Goal: Information Seeking & Learning: Stay updated

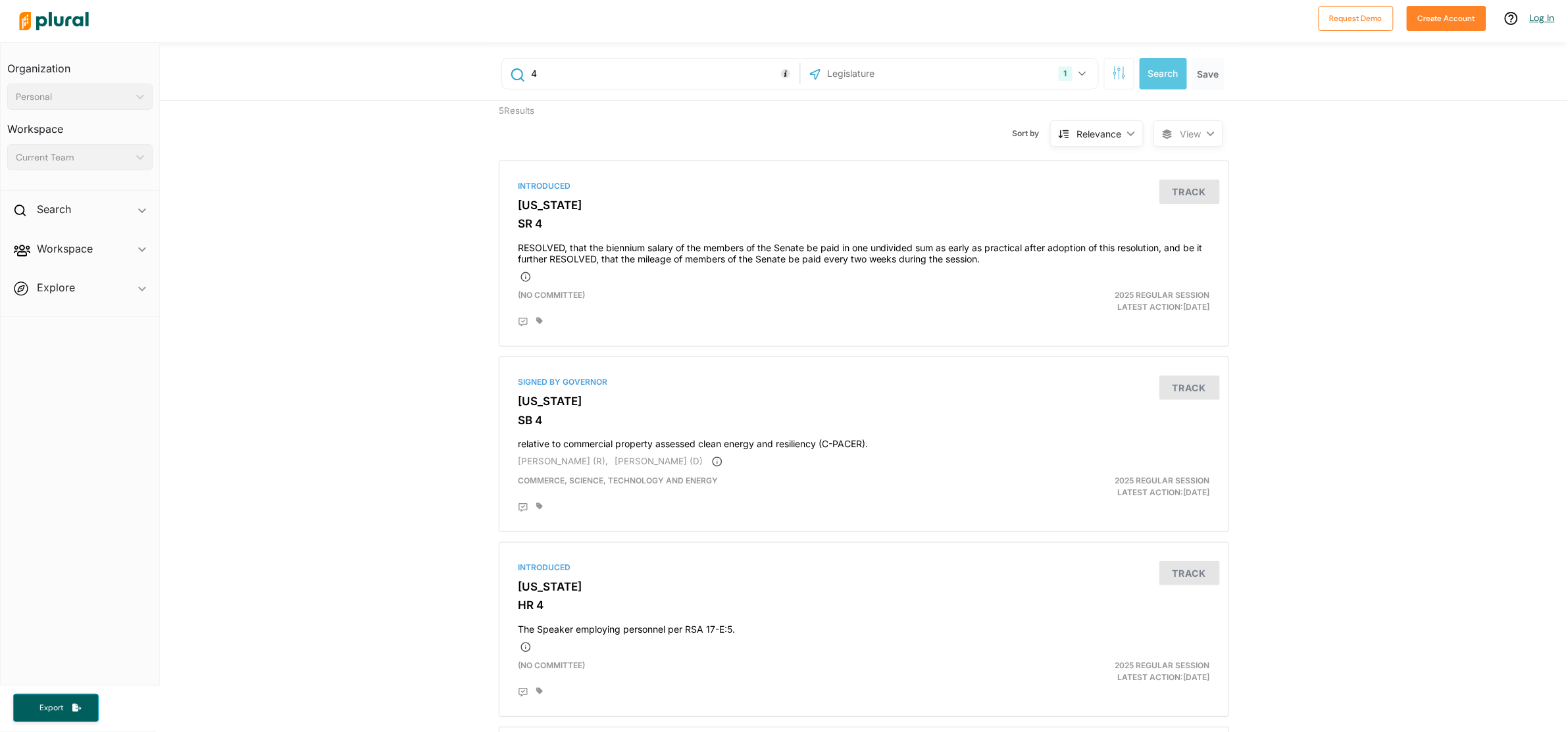
click at [1539, 18] on link "Log In" at bounding box center [1542, 17] width 25 height 12
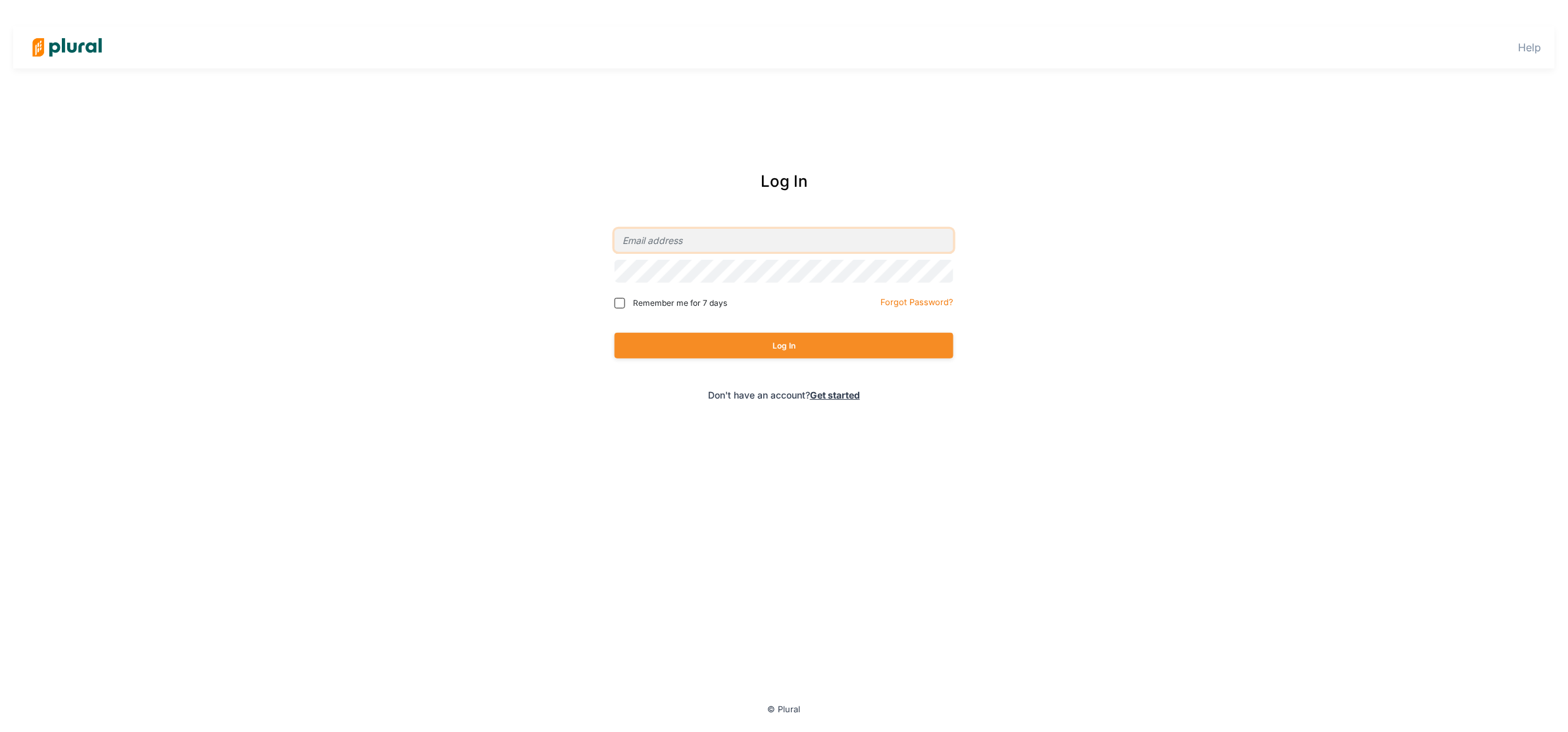
click at [728, 237] on input "email" at bounding box center [784, 241] width 339 height 23
click at [0, 0] on com-1password-button at bounding box center [0, 0] width 0 height 0
type input "[EMAIL_ADDRESS][PERSON_NAME][DOMAIN_NAME]"
click at [767, 340] on button "Log In" at bounding box center [784, 345] width 339 height 26
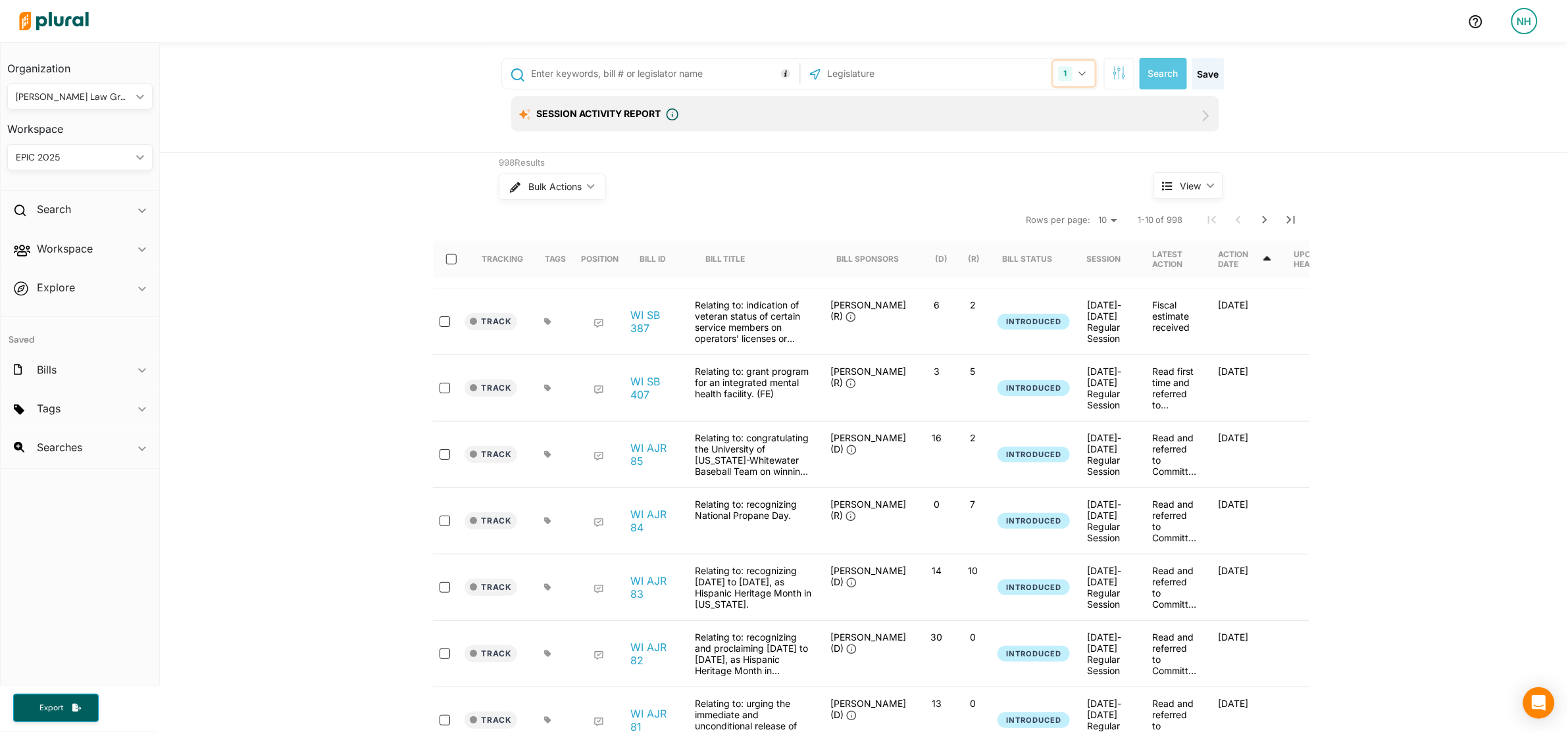
click at [1079, 71] on icon "button" at bounding box center [1082, 74] width 8 height 5
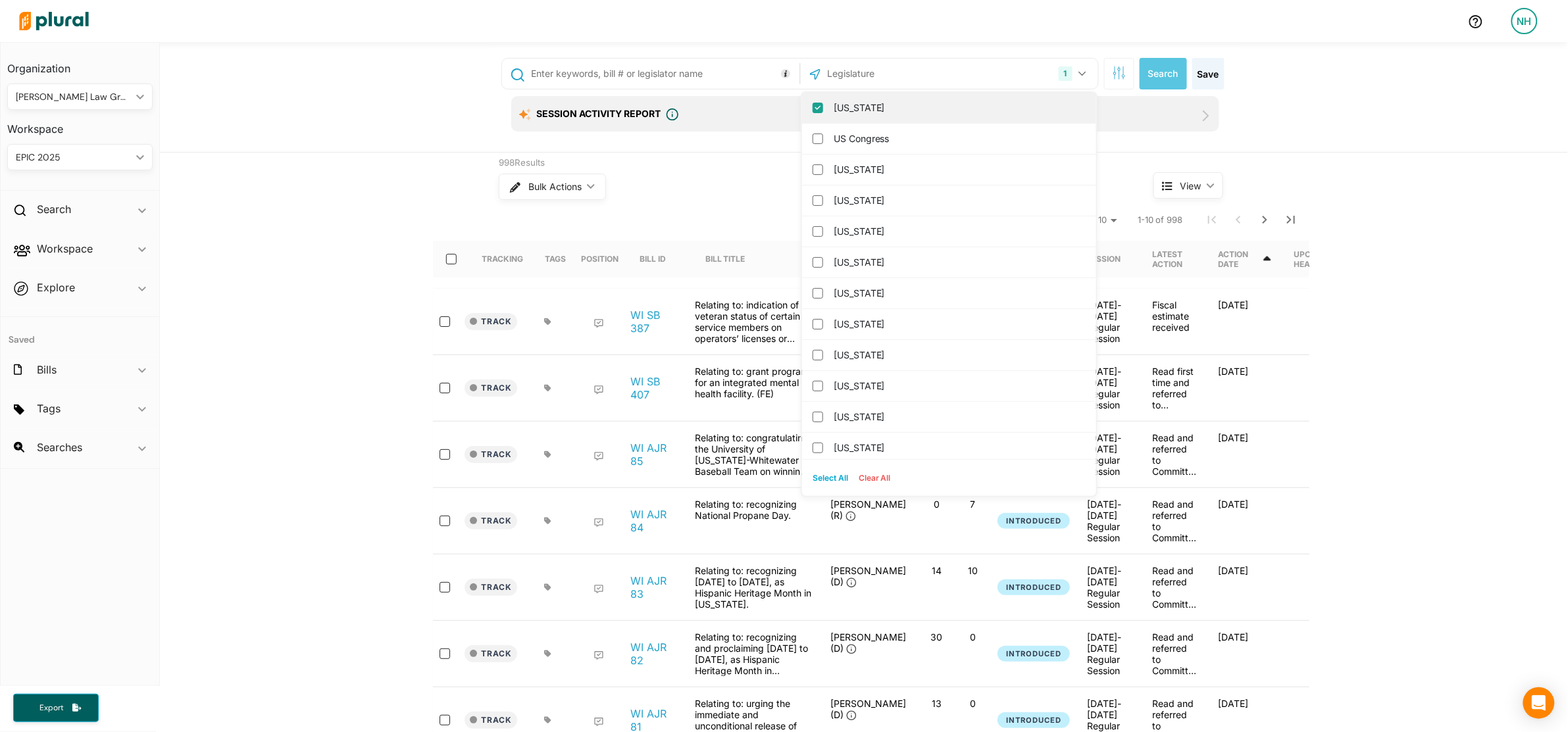
click at [834, 100] on label "[US_STATE]" at bounding box center [958, 108] width 250 height 20
click at [823, 103] on input "[US_STATE]" at bounding box center [817, 108] width 11 height 11
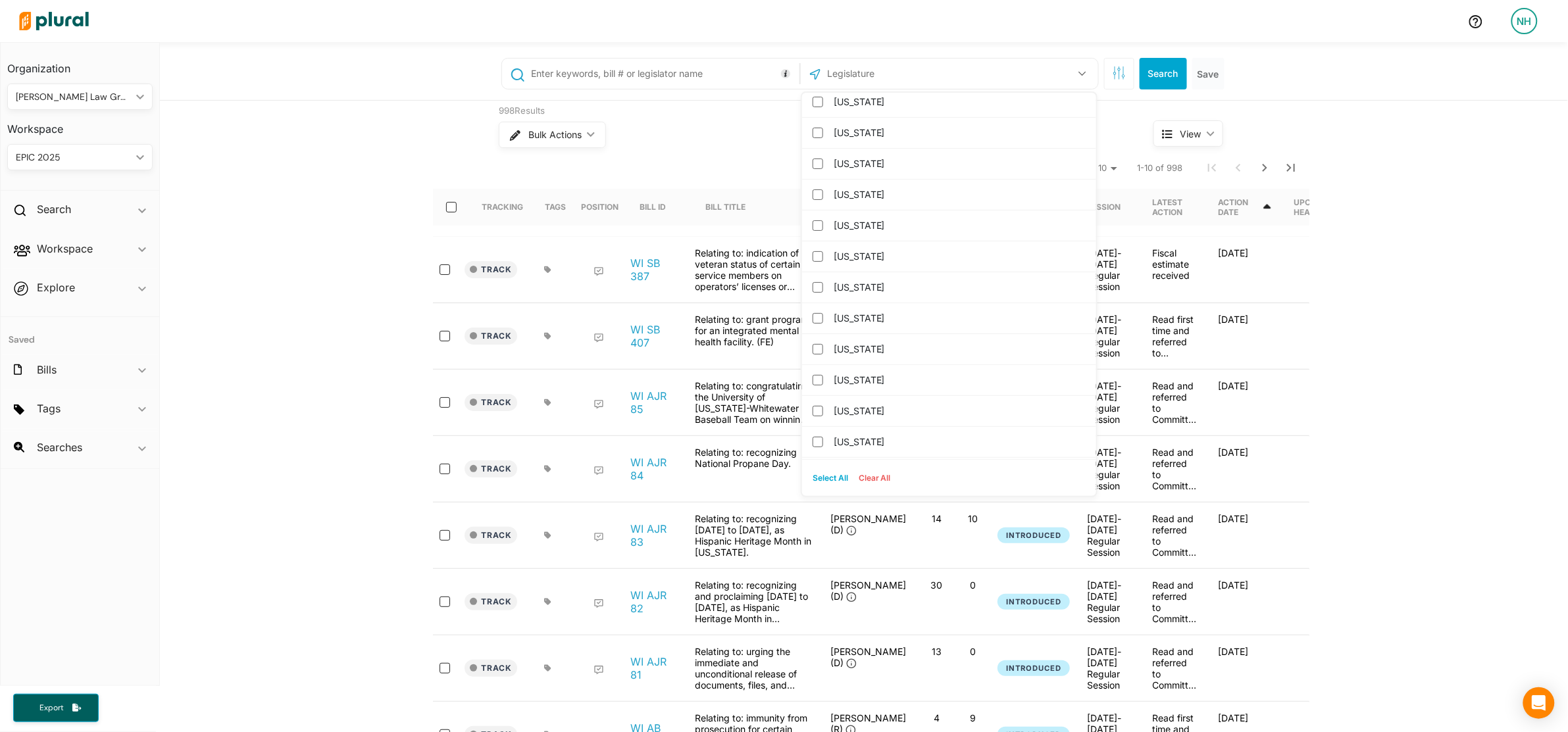
scroll to position [493, 0]
click at [872, 320] on label "[US_STATE]" at bounding box center [958, 325] width 250 height 20
click at [823, 320] on input "[US_STATE]" at bounding box center [817, 325] width 11 height 11
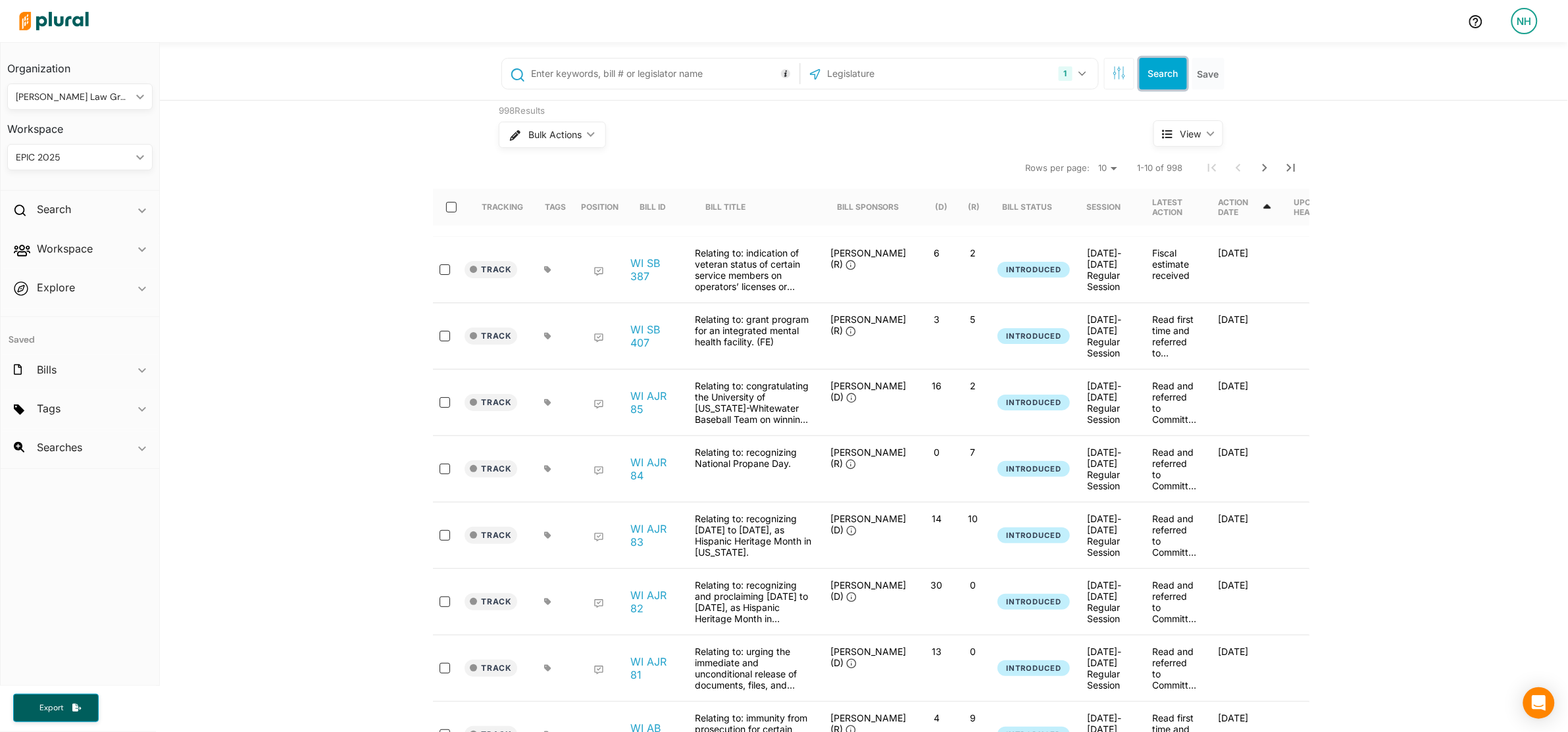
click at [1144, 80] on button "Search" at bounding box center [1162, 73] width 47 height 31
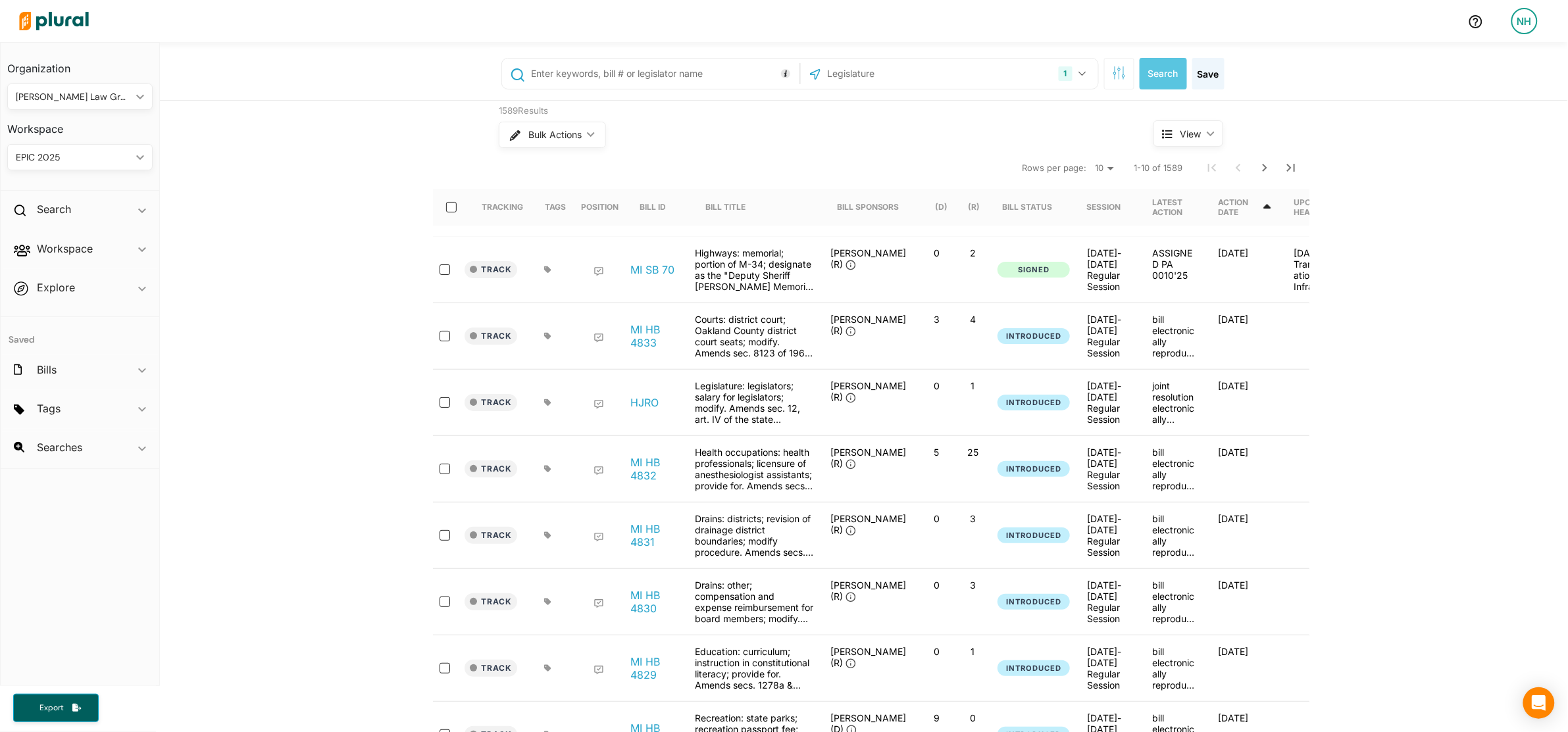
click at [706, 76] on input "text" at bounding box center [662, 74] width 267 height 25
click at [99, 449] on div "Searches ic_keyboard_arrow_down" at bounding box center [80, 450] width 159 height 36
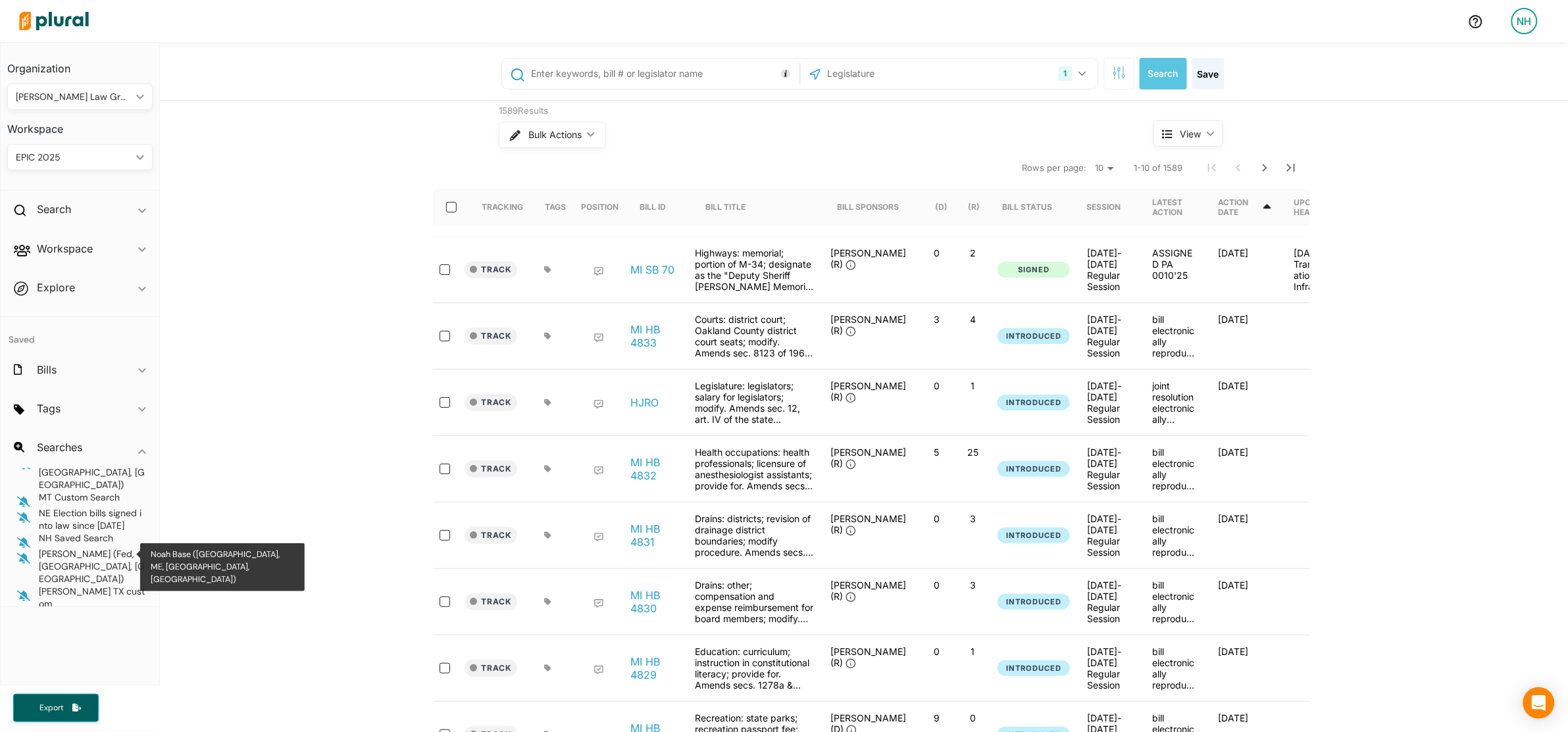
click at [94, 648] on span "Noah Base ([GEOGRAPHIC_DATA], ME, [GEOGRAPHIC_DATA], [GEOGRAPHIC_DATA])" at bounding box center [93, 673] width 107 height 50
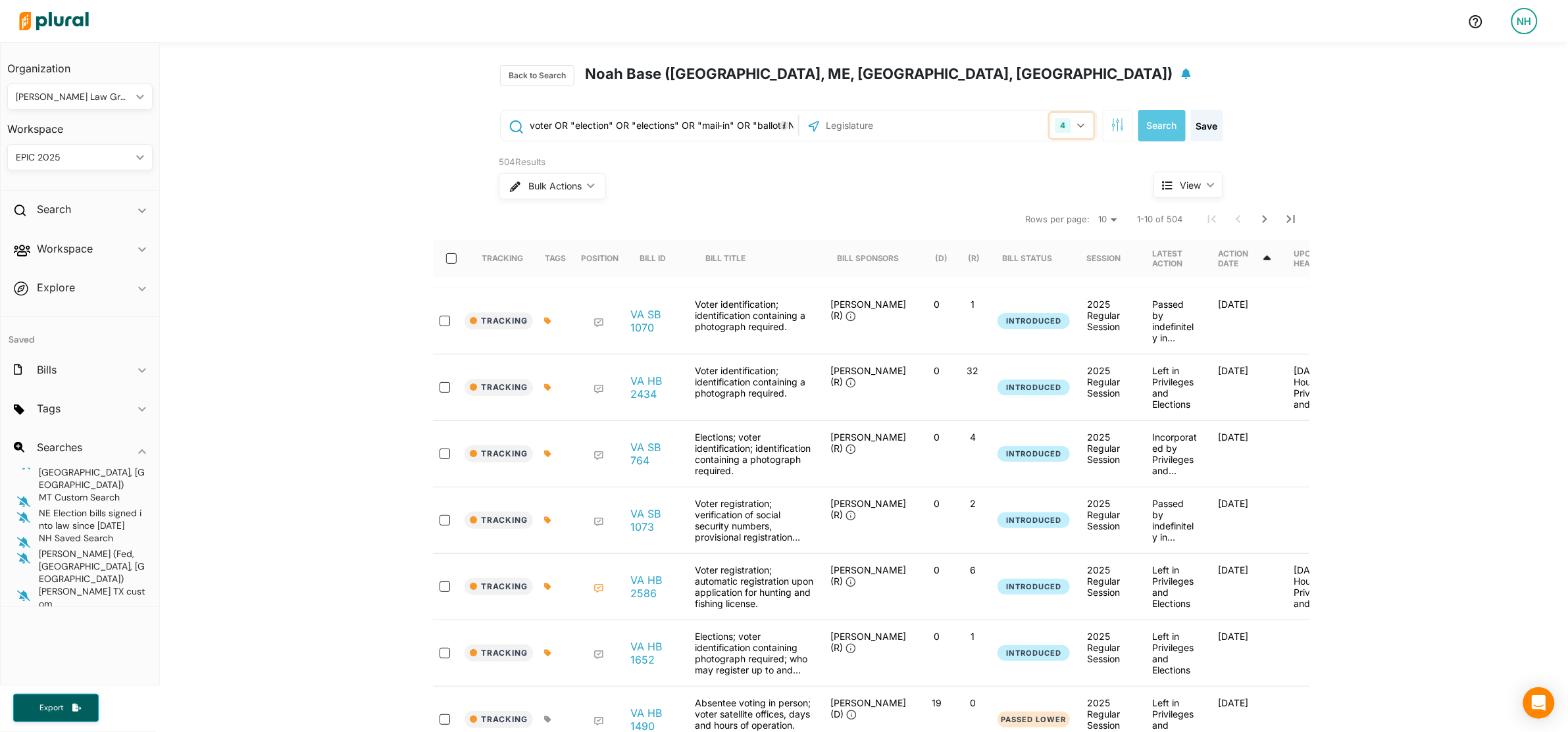
click at [1067, 127] on button "4" at bounding box center [1071, 126] width 44 height 25
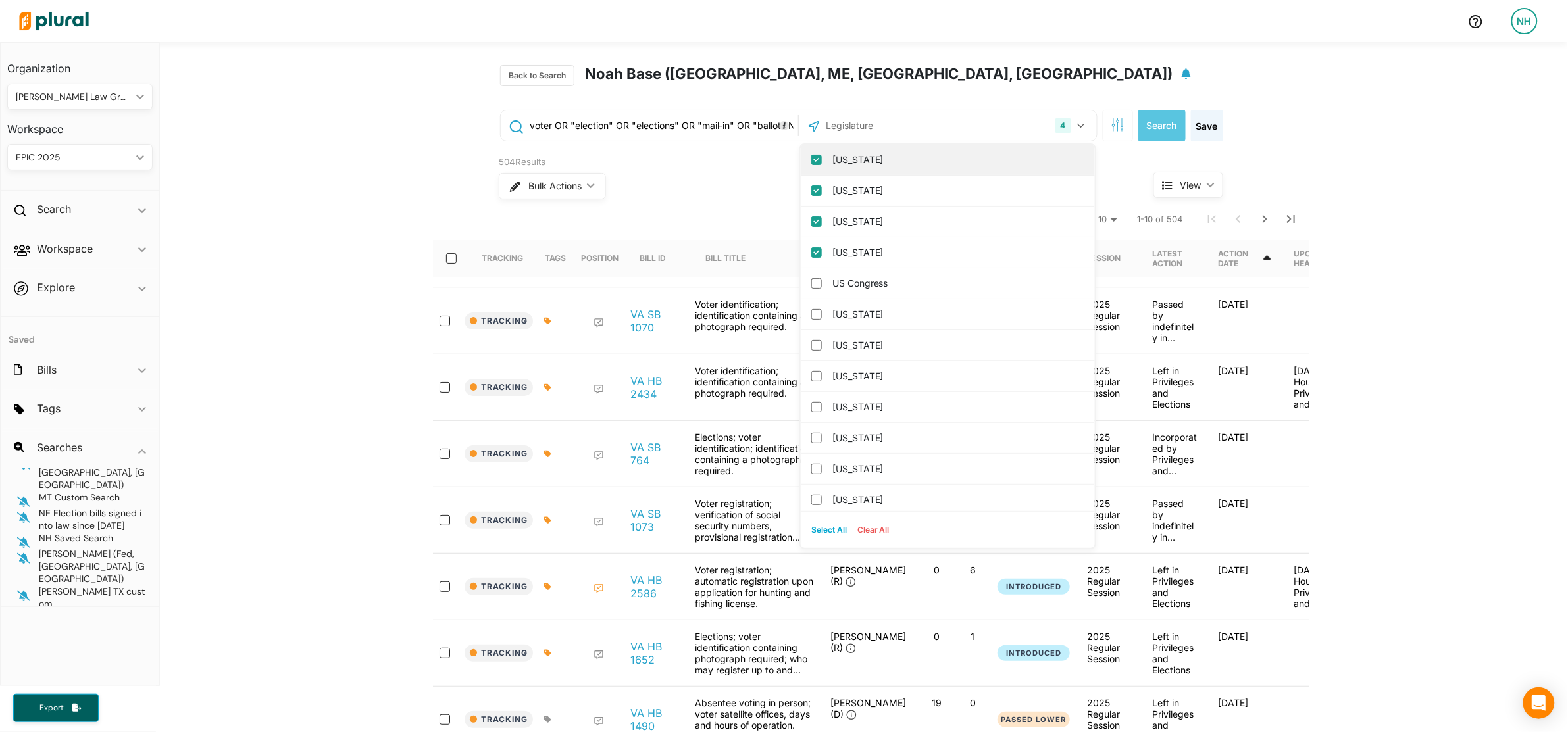
click at [833, 161] on label "[US_STATE]" at bounding box center [957, 160] width 250 height 20
click at [822, 161] on input "[US_STATE]" at bounding box center [817, 160] width 11 height 11
click at [839, 192] on label "[US_STATE]" at bounding box center [957, 191] width 250 height 20
click at [822, 192] on input "[US_STATE]" at bounding box center [817, 191] width 11 height 11
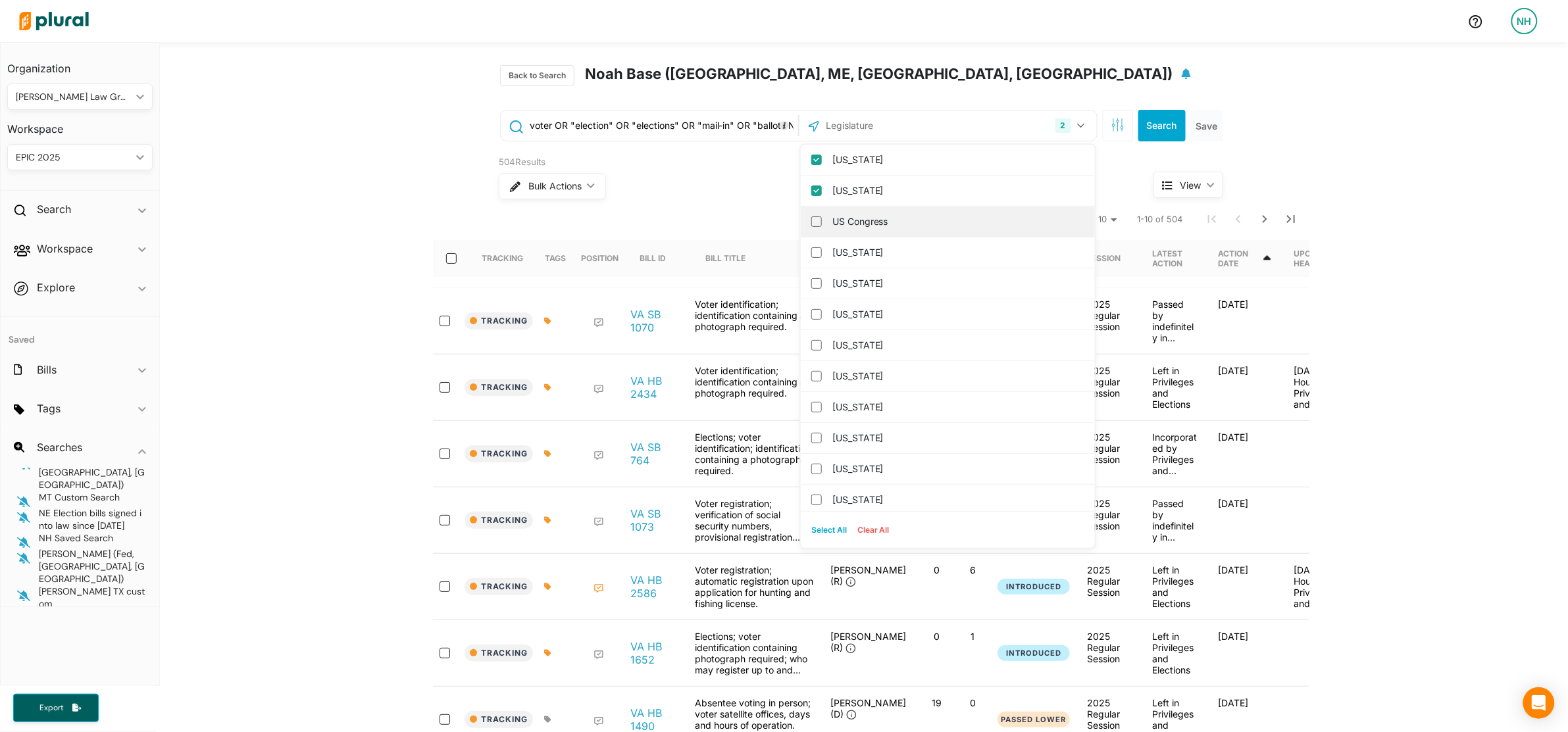
click at [848, 212] on label "US Congress" at bounding box center [957, 222] width 250 height 20
click at [822, 217] on input "US Congress" at bounding box center [817, 222] width 11 height 11
click at [852, 164] on label "US Congress" at bounding box center [957, 160] width 250 height 20
click at [822, 164] on input "US Congress" at bounding box center [817, 160] width 11 height 11
click at [854, 192] on label "[US_STATE]" at bounding box center [957, 191] width 250 height 20
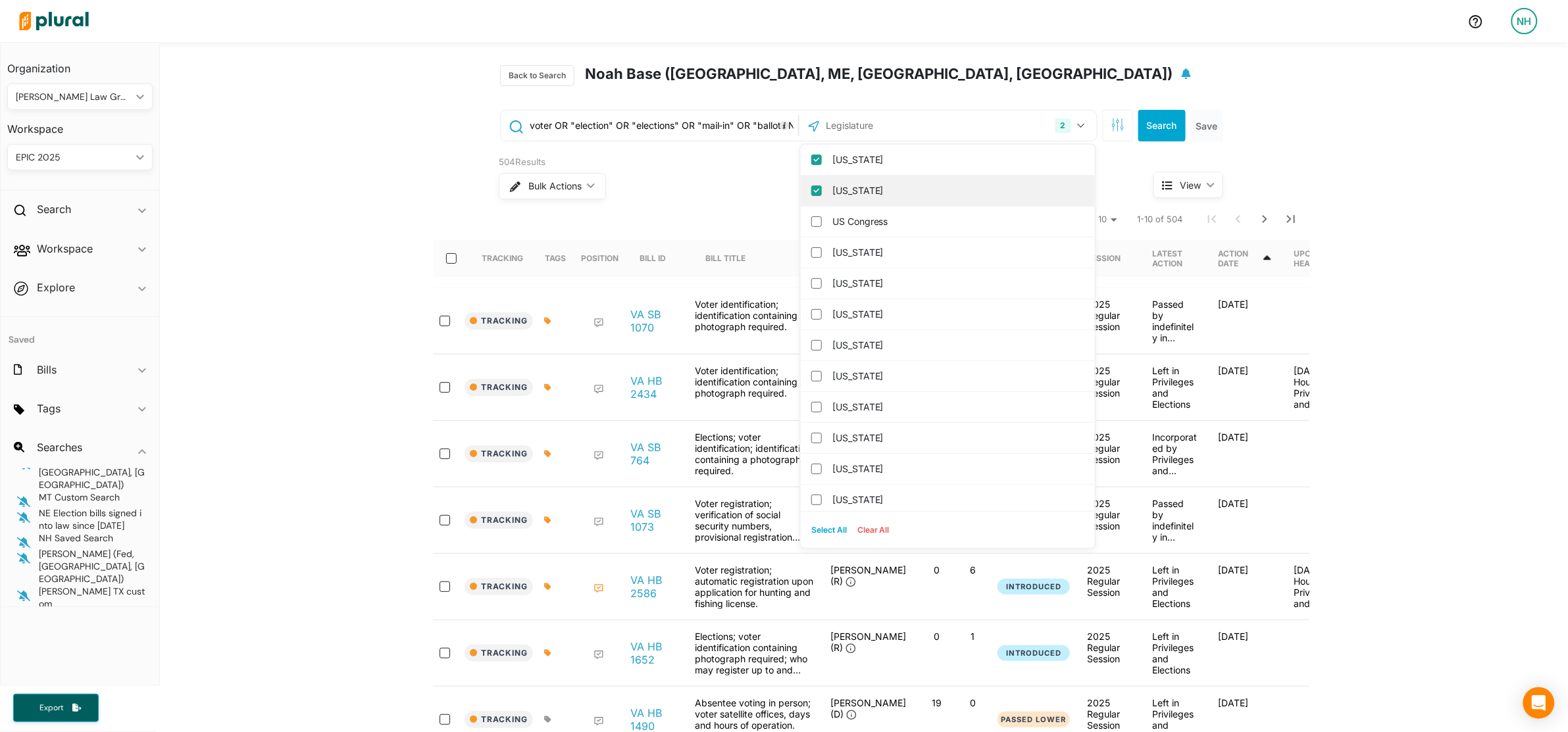
click at [822, 192] on input "[US_STATE]" at bounding box center [817, 191] width 11 height 11
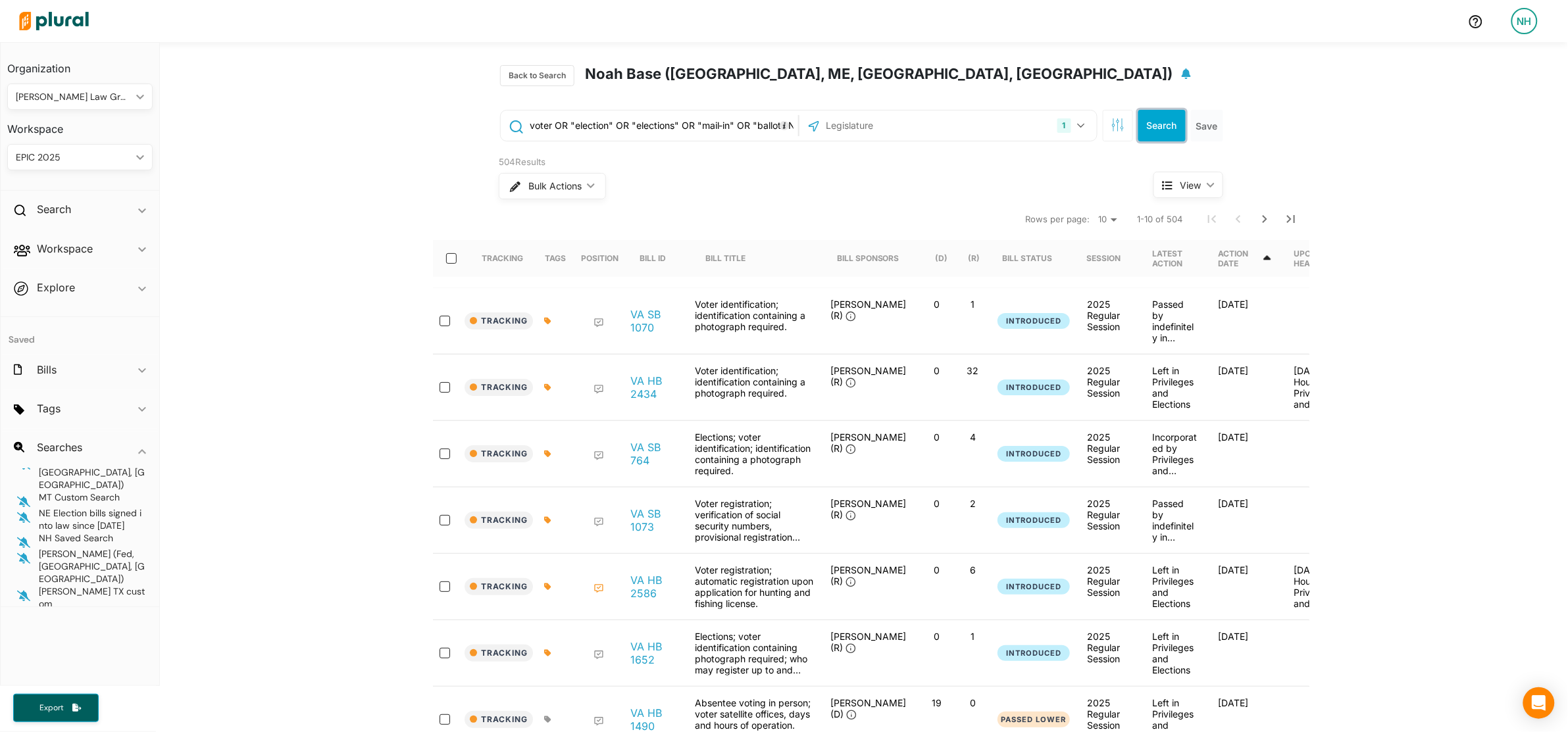
click at [1153, 130] on button "Search" at bounding box center [1162, 125] width 47 height 31
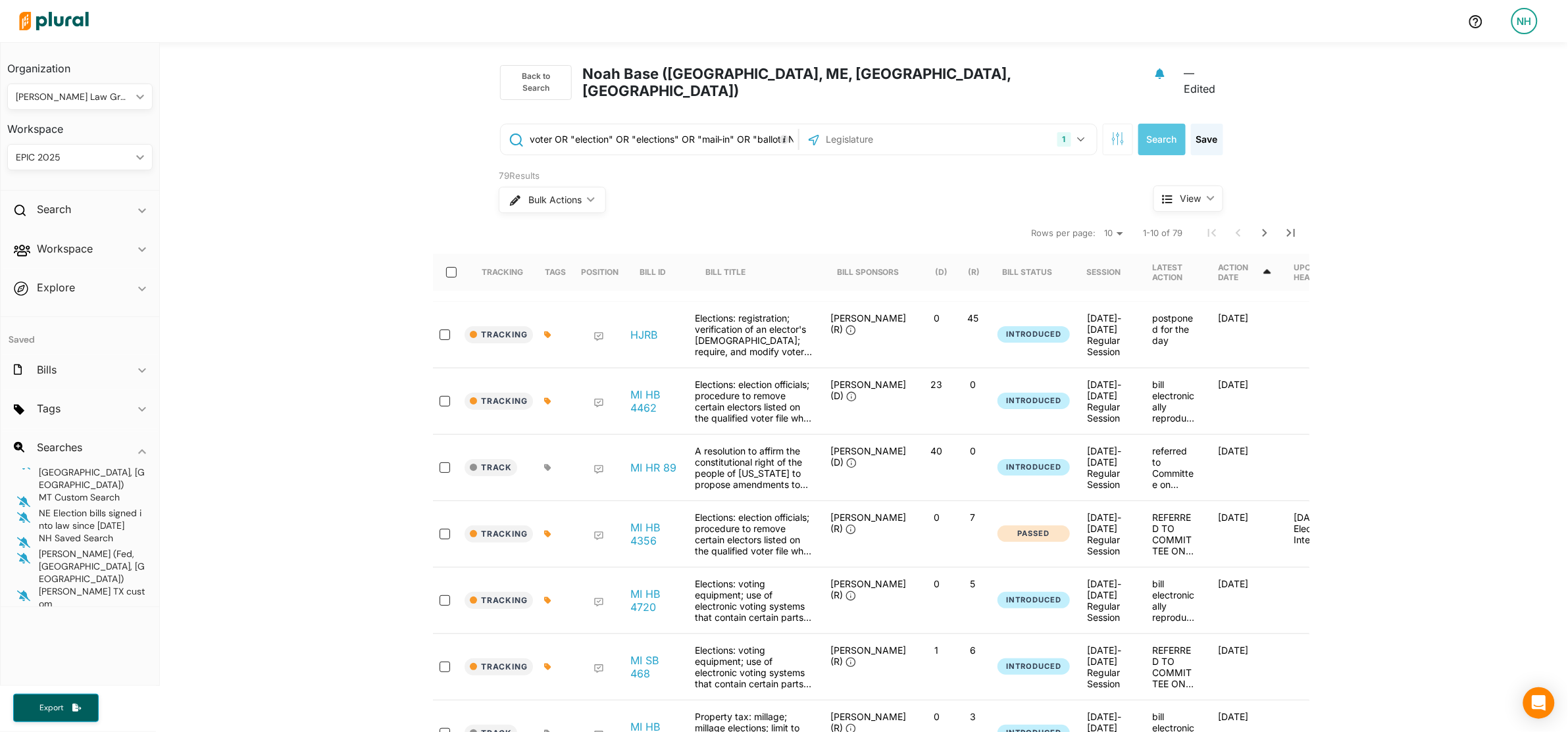
click at [1261, 262] on div "Action Date" at bounding box center [1240, 272] width 43 height 20
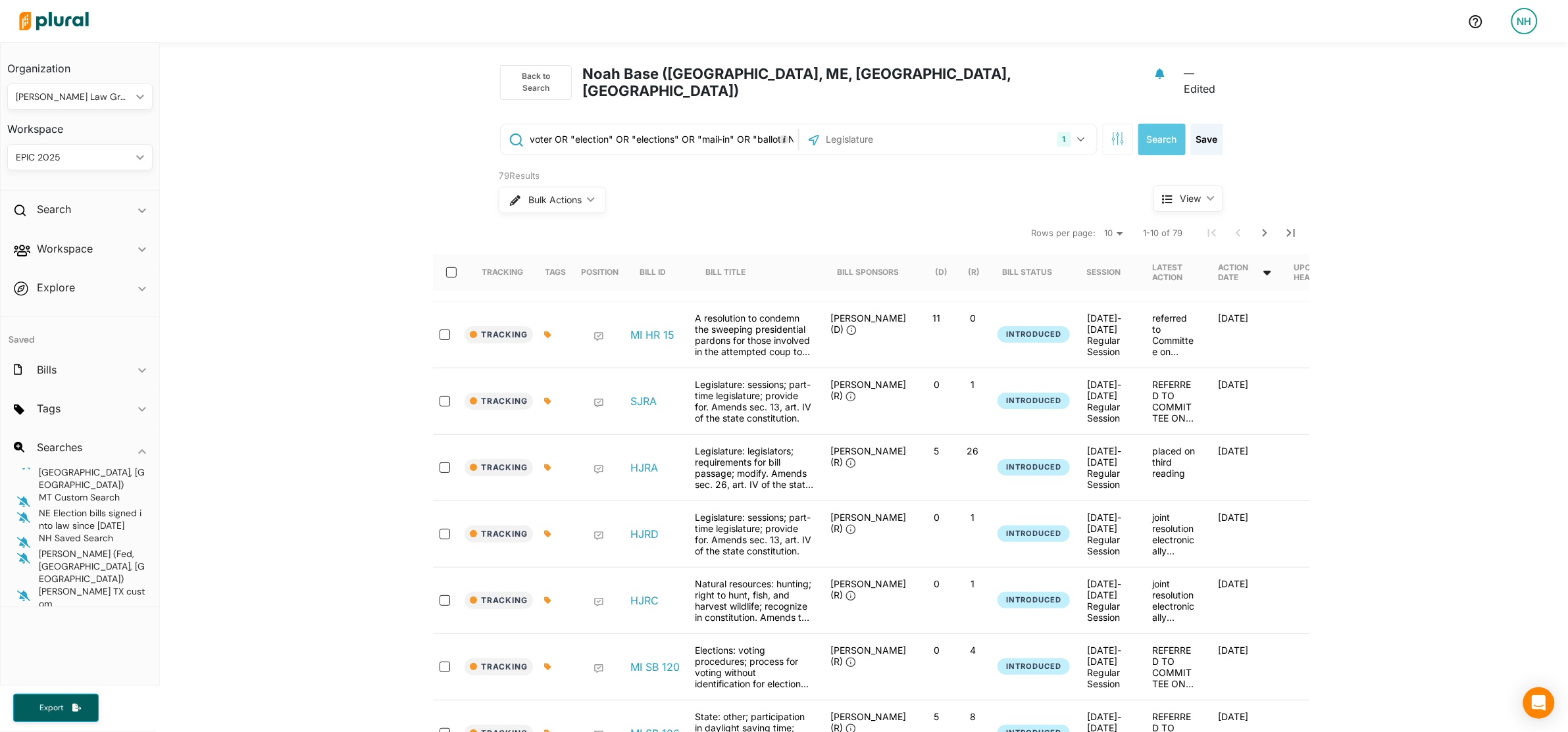
click at [1270, 271] on icon at bounding box center [1267, 273] width 7 height 4
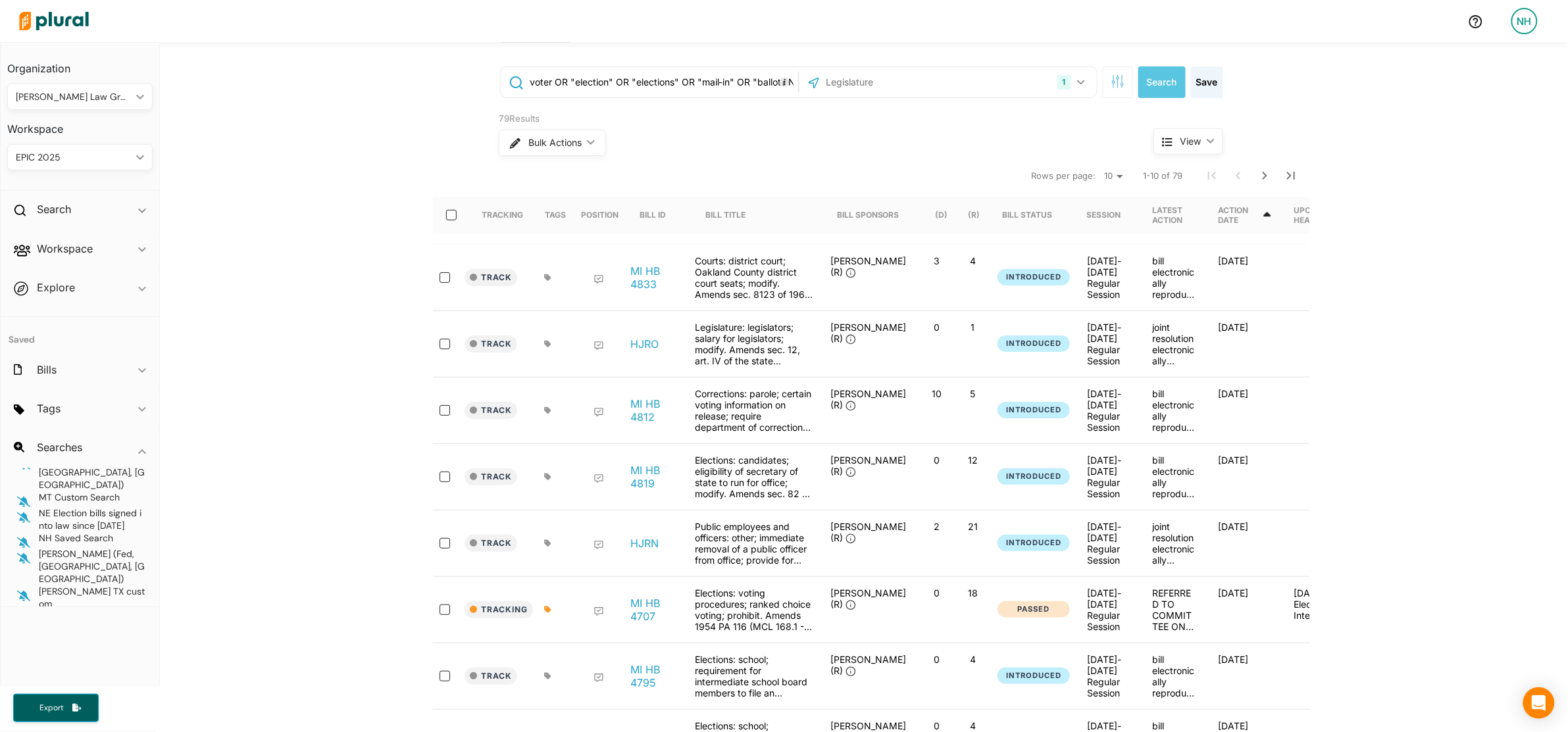
scroll to position [82, 0]
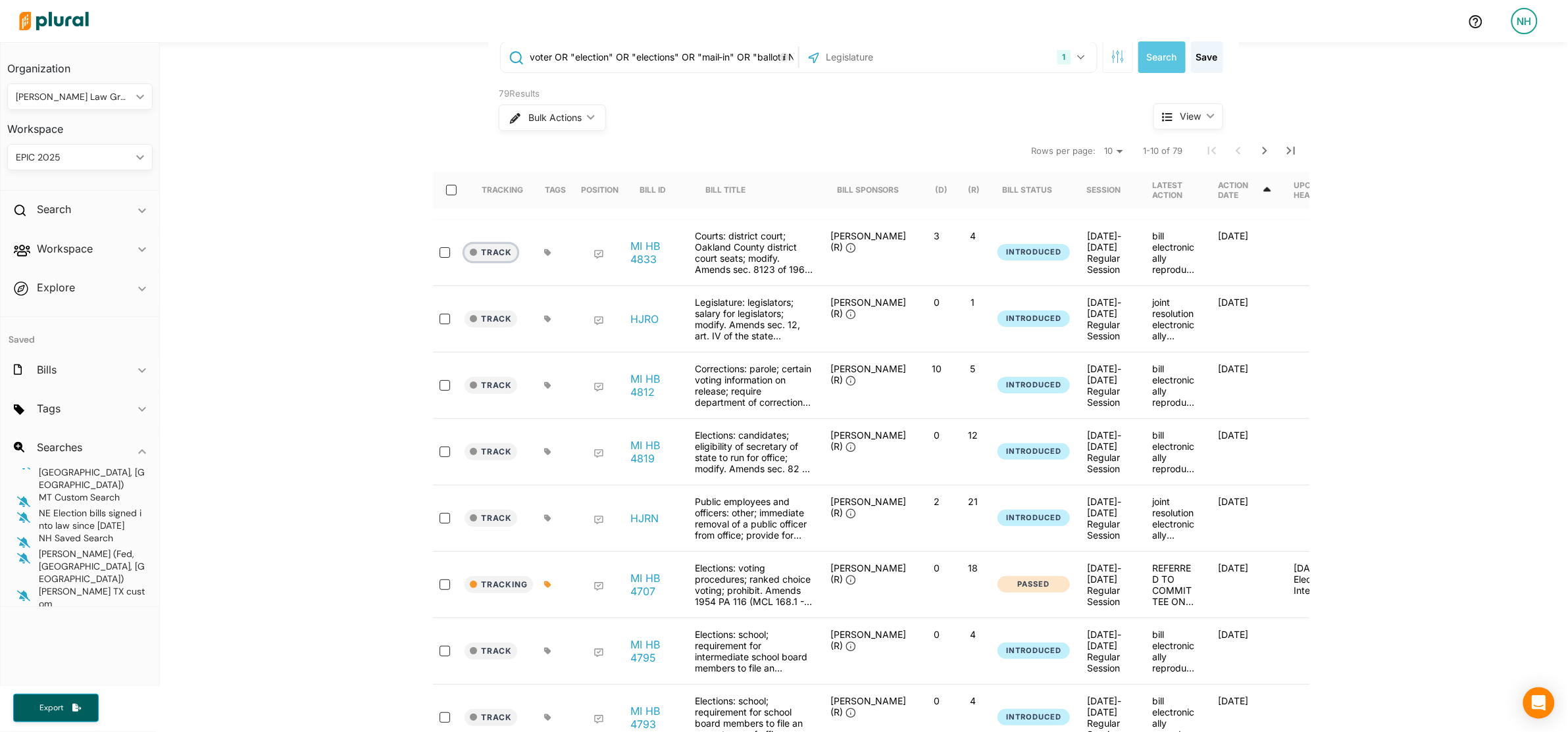
click at [498, 244] on button "Track" at bounding box center [490, 252] width 53 height 17
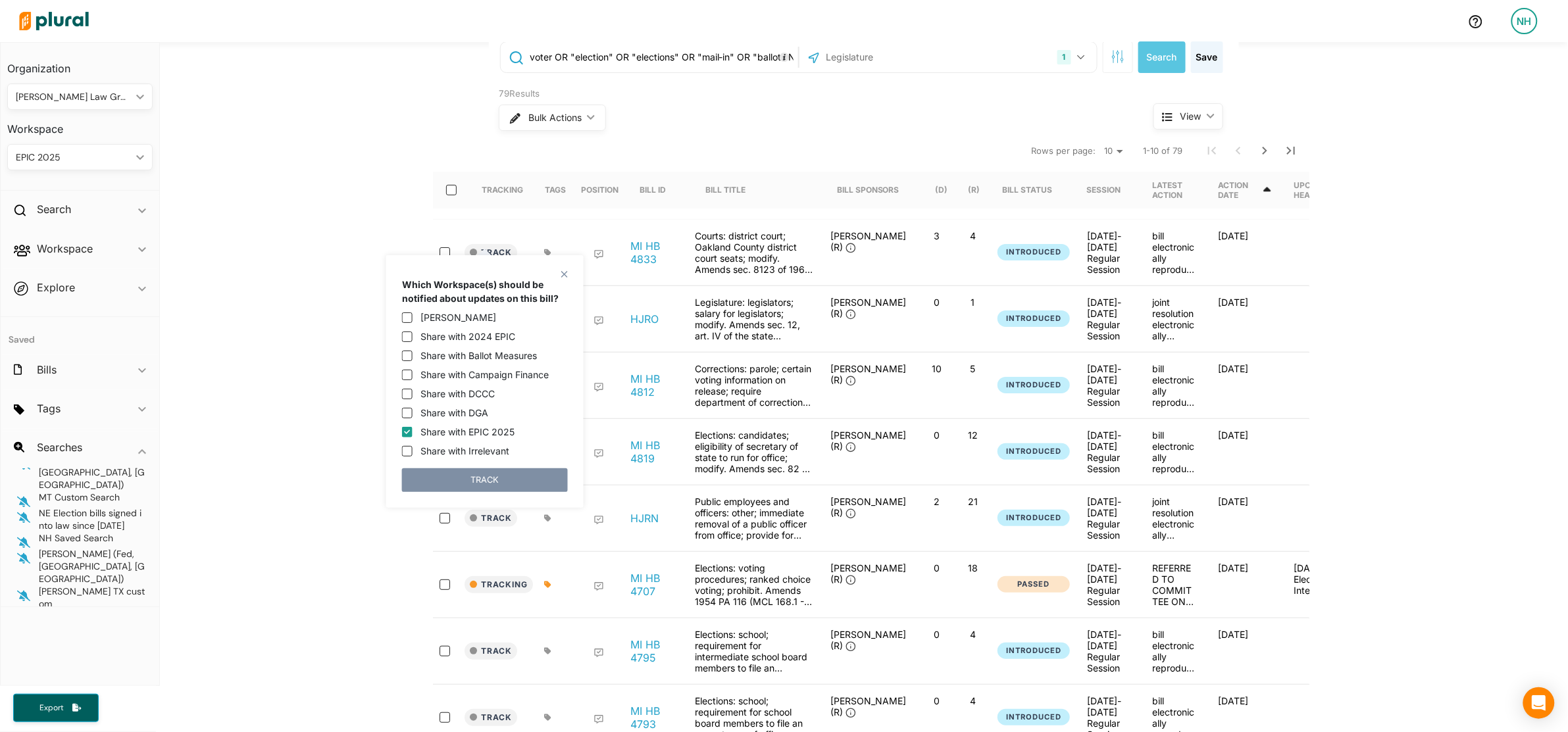
click at [480, 451] on label "Share with Irrelevant" at bounding box center [465, 450] width 89 height 13
click at [413, 451] on input "Share with Irrelevant" at bounding box center [407, 451] width 11 height 11
checkbox input "true"
click at [496, 429] on label "Share with EPIC 2025" at bounding box center [468, 432] width 94 height 13
click at [413, 429] on input "Share with EPIC 2025" at bounding box center [407, 432] width 11 height 11
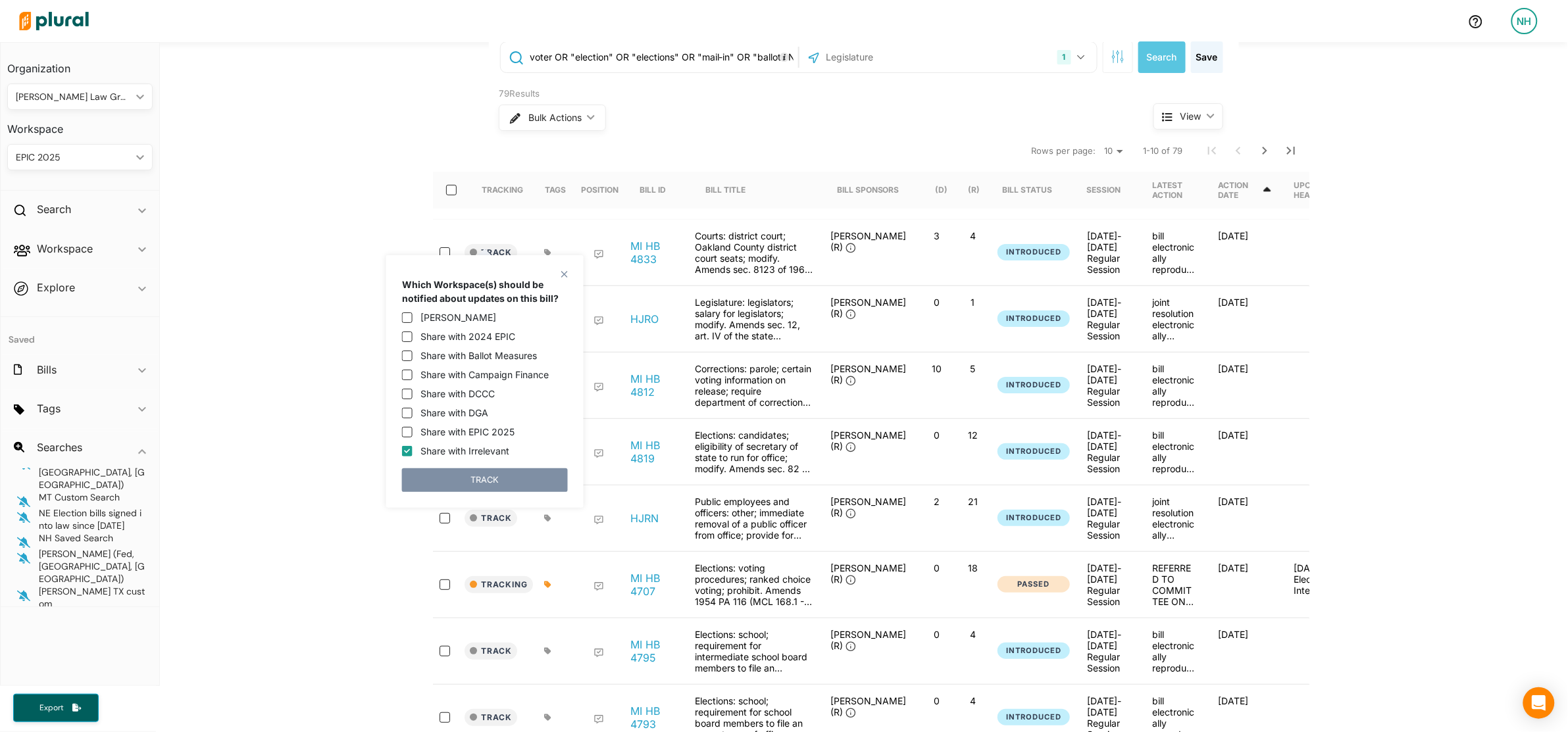
checkbox input "false"
click at [519, 479] on button "TRACK" at bounding box center [485, 480] width 166 height 24
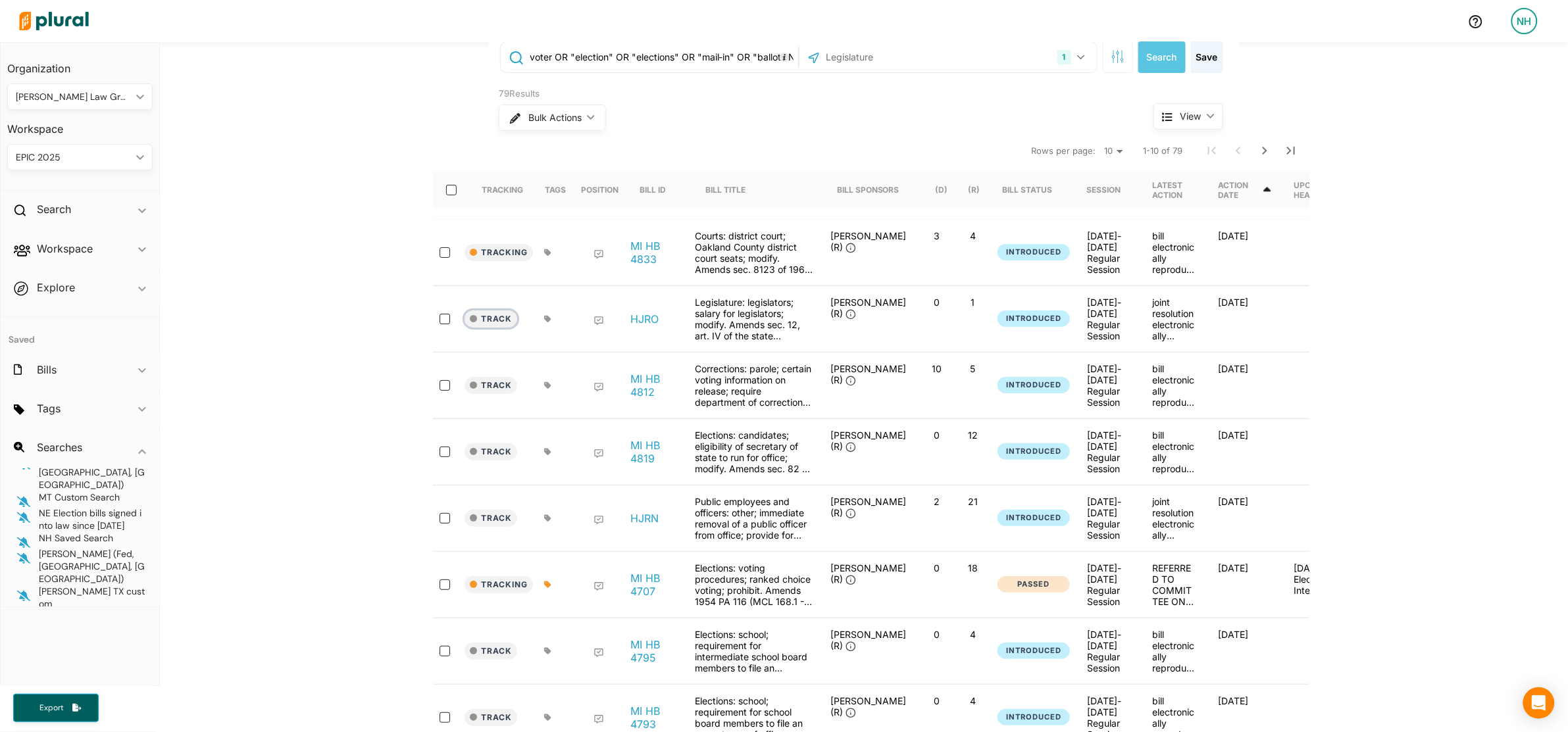
click at [497, 314] on button "Track" at bounding box center [490, 318] width 53 height 17
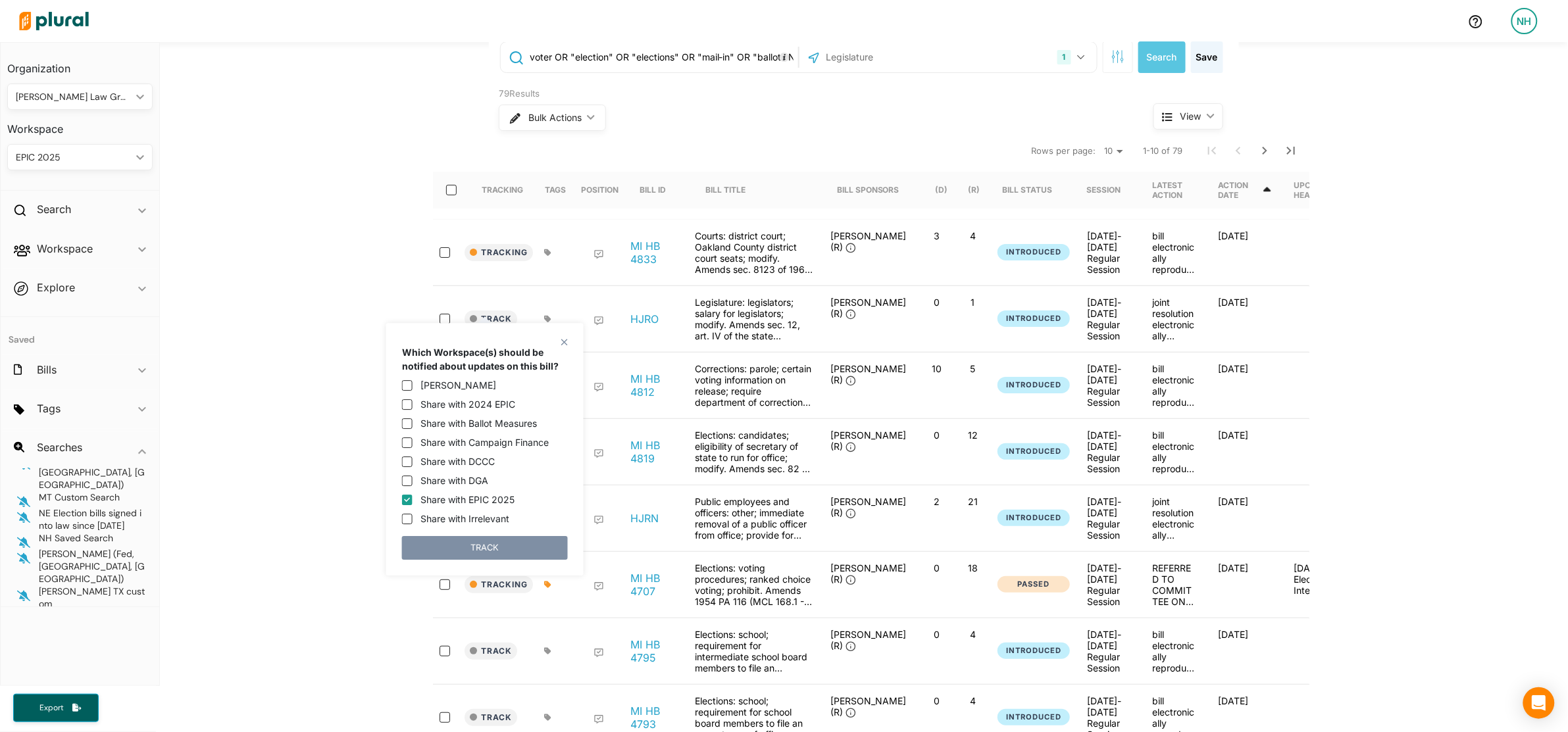
click at [488, 495] on label "Share with EPIC 2025" at bounding box center [468, 499] width 94 height 13
click at [413, 495] on input "Share with EPIC 2025" at bounding box center [407, 500] width 11 height 11
checkbox input "false"
click at [495, 516] on label "Share with Irrelevant" at bounding box center [465, 518] width 89 height 13
click at [413, 516] on input "Share with Irrelevant" at bounding box center [407, 519] width 11 height 11
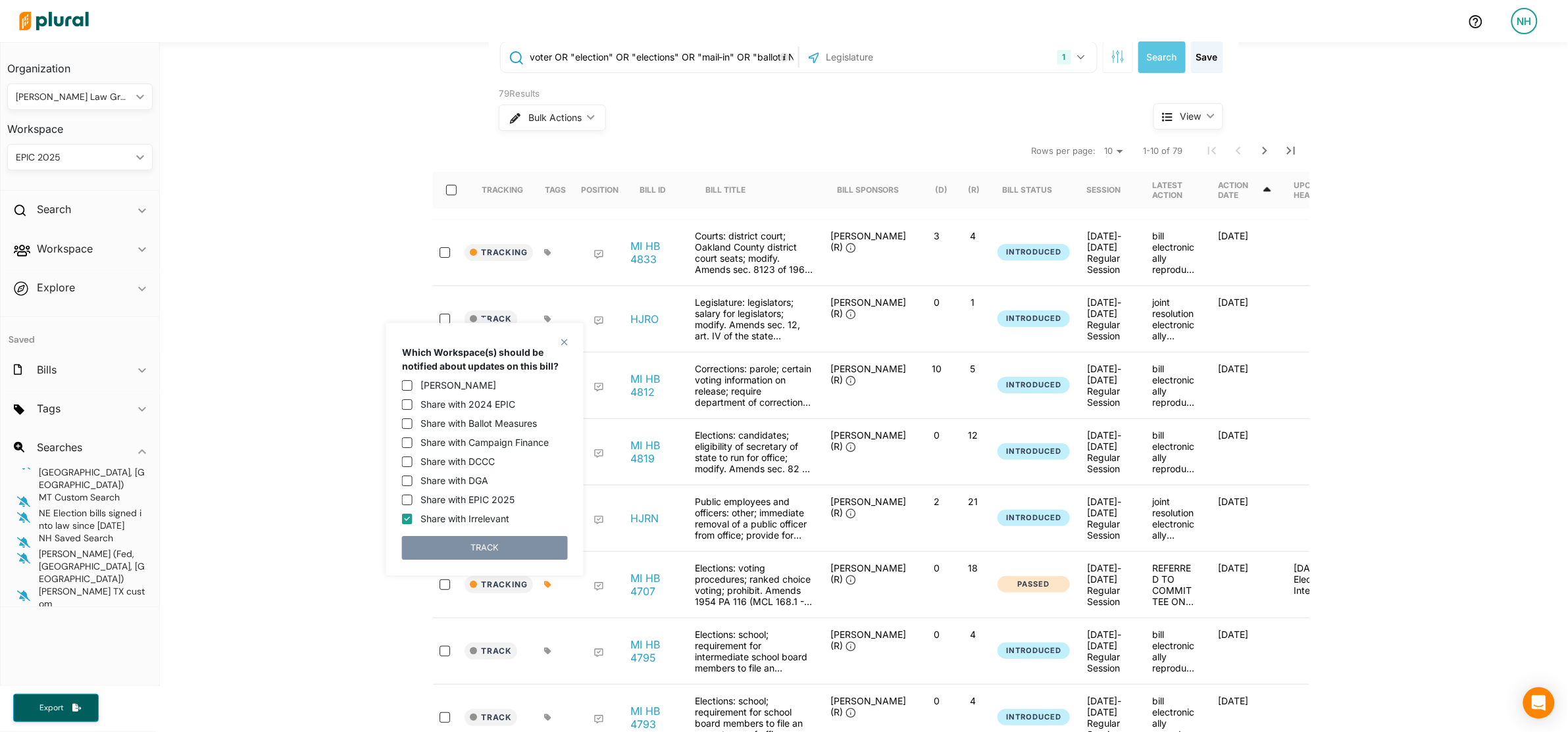
checkbox input "true"
click at [510, 539] on button "TRACK" at bounding box center [485, 547] width 166 height 24
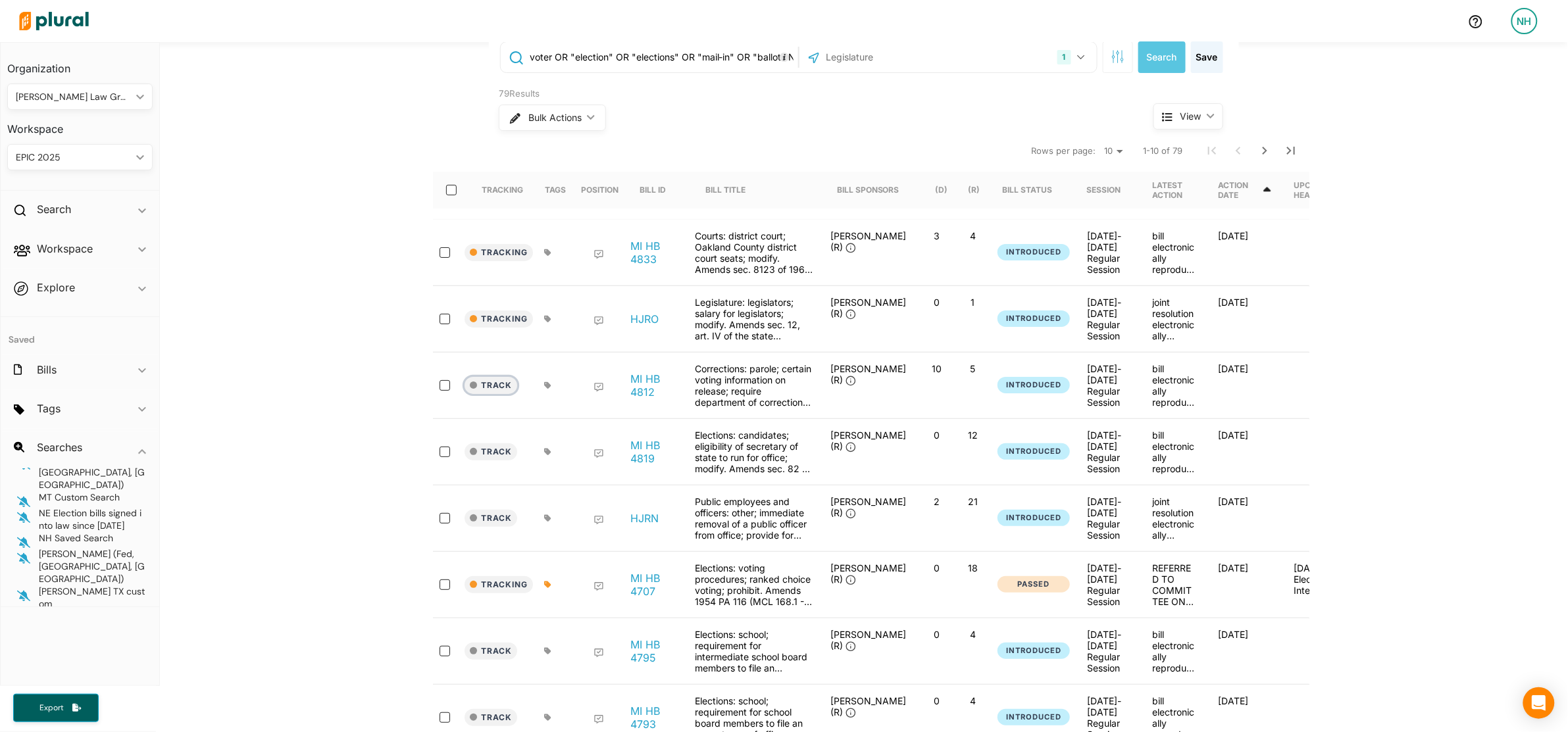
click at [497, 377] on button "Track" at bounding box center [490, 385] width 53 height 17
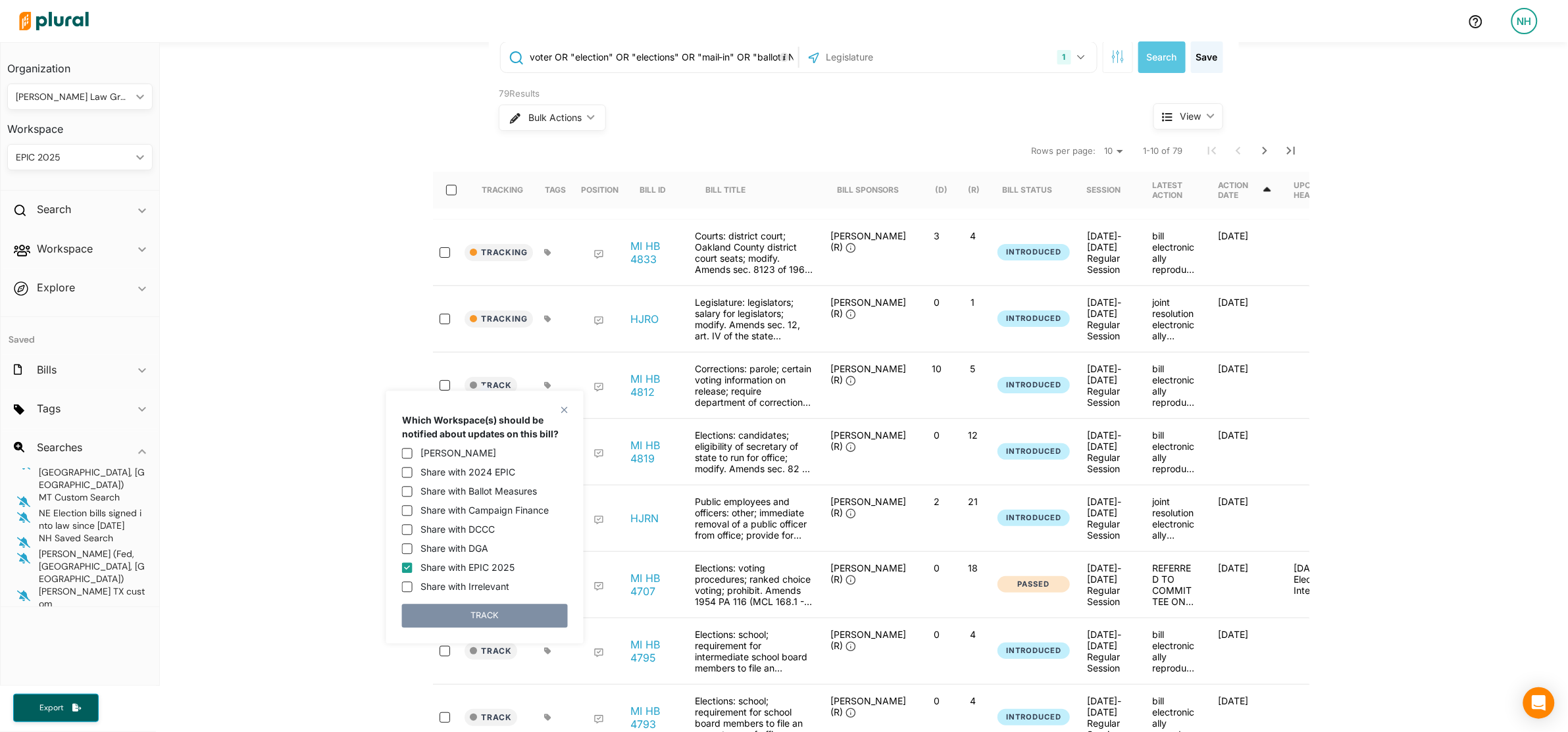
click at [487, 558] on div "[PERSON_NAME] Share with 2024 EPIC Share with Ballot Measures Share with Campai…" at bounding box center [485, 517] width 166 height 152
click at [497, 574] on label "Share with EPIC 2025" at bounding box center [468, 567] width 94 height 13
click at [413, 573] on input "Share with EPIC 2025" at bounding box center [407, 568] width 11 height 11
checkbox input "false"
click at [497, 587] on label "Share with Irrelevant" at bounding box center [465, 587] width 89 height 13
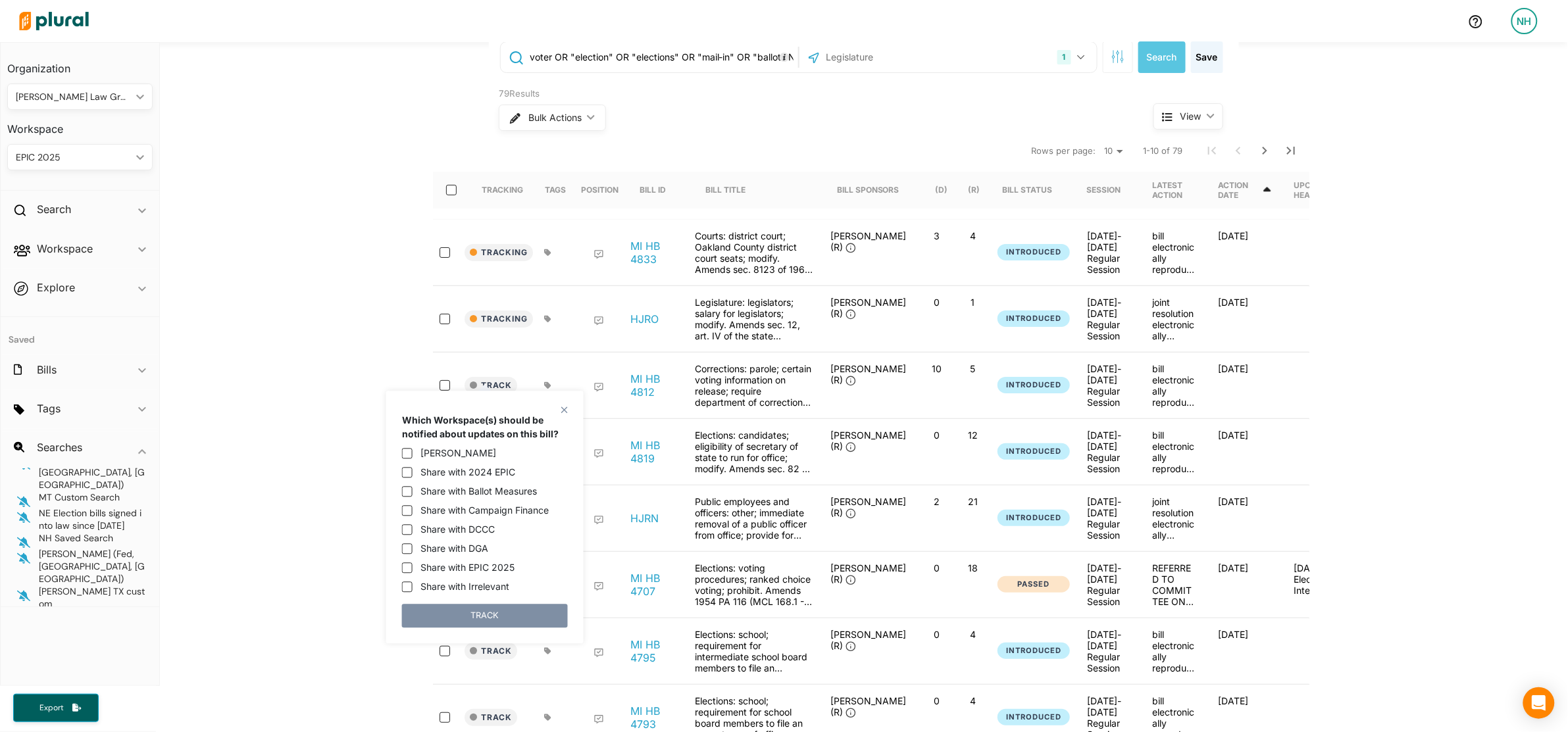
click at [413, 587] on input "Share with Irrelevant" at bounding box center [407, 587] width 11 height 11
checkbox input "true"
click at [501, 609] on button "TRACK" at bounding box center [485, 616] width 166 height 24
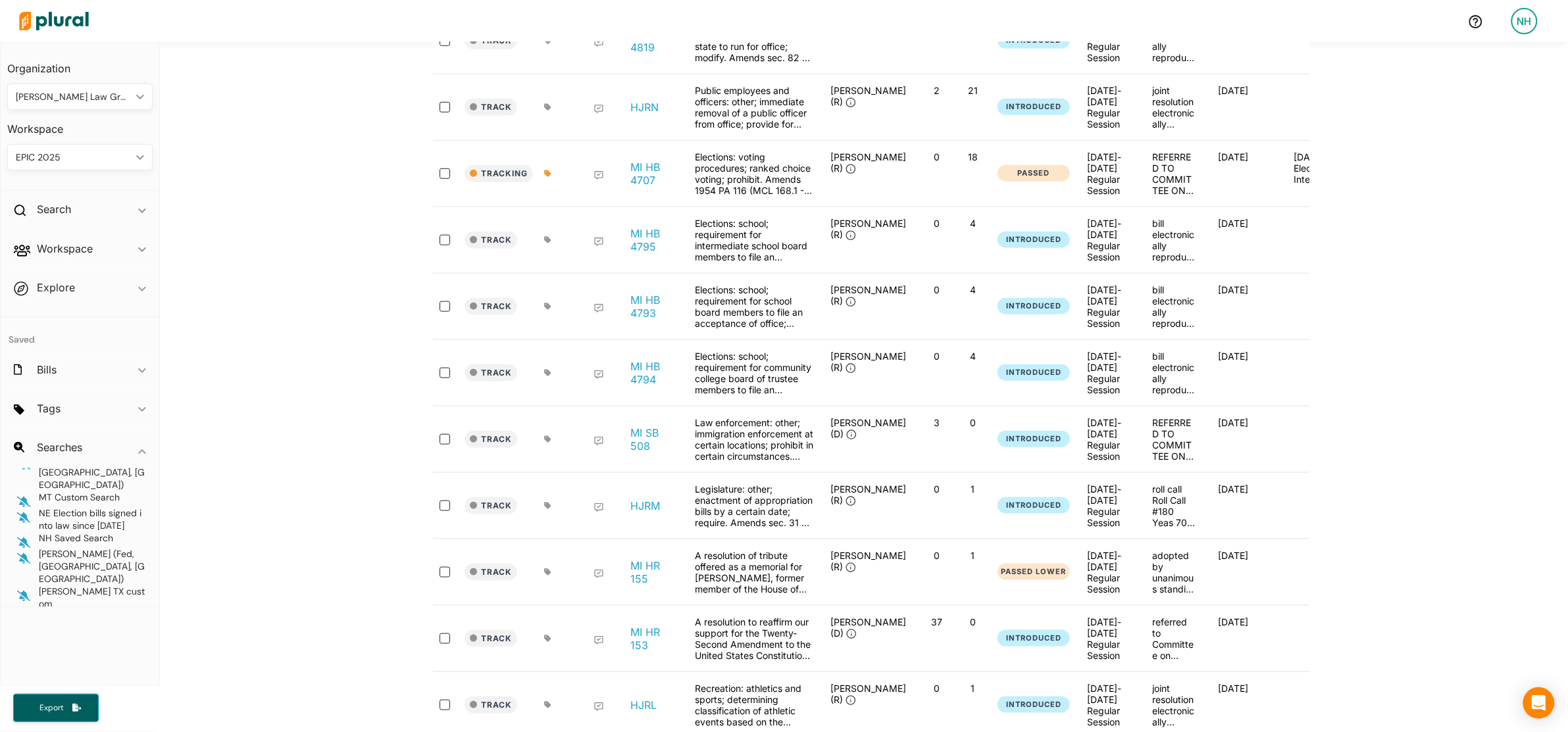
scroll to position [576, 0]
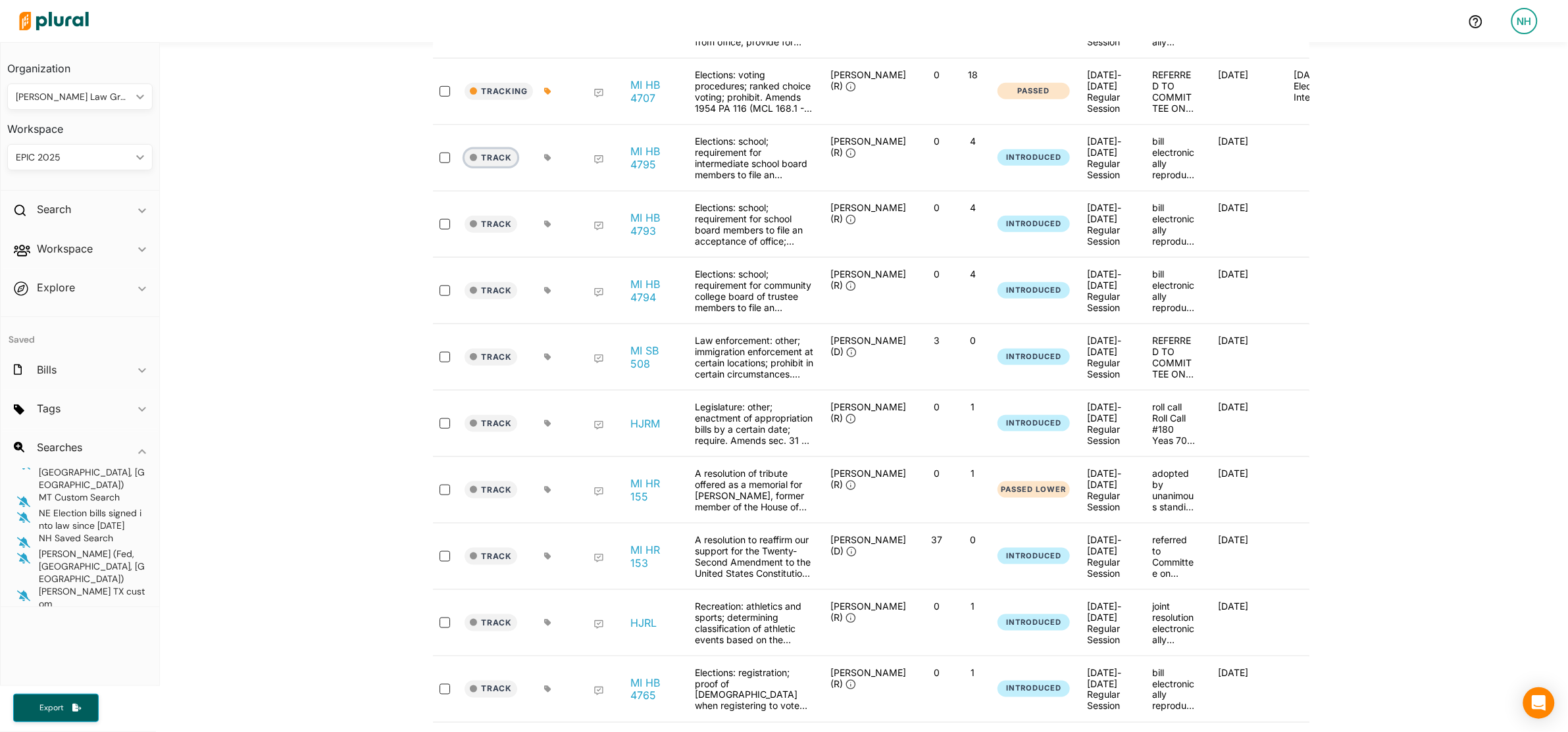
click at [490, 167] on button "Track" at bounding box center [490, 158] width 53 height 17
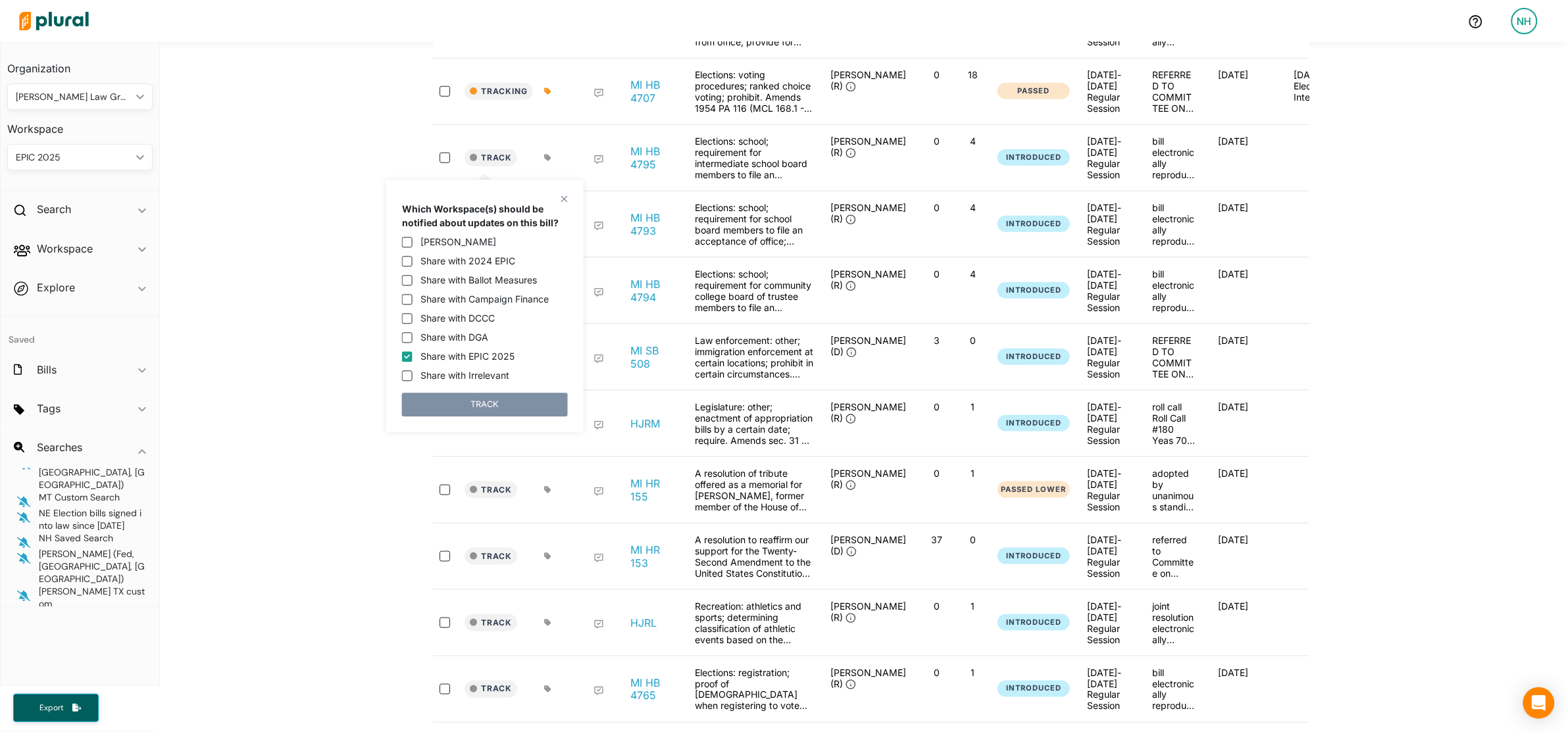
click at [473, 358] on label "Share with EPIC 2025" at bounding box center [468, 357] width 94 height 13
click at [413, 358] on input "Share with EPIC 2025" at bounding box center [407, 357] width 11 height 11
checkbox input "false"
click at [483, 382] on label "Share with Irrelevant" at bounding box center [465, 375] width 89 height 13
click at [413, 381] on input "Share with Irrelevant" at bounding box center [407, 375] width 11 height 11
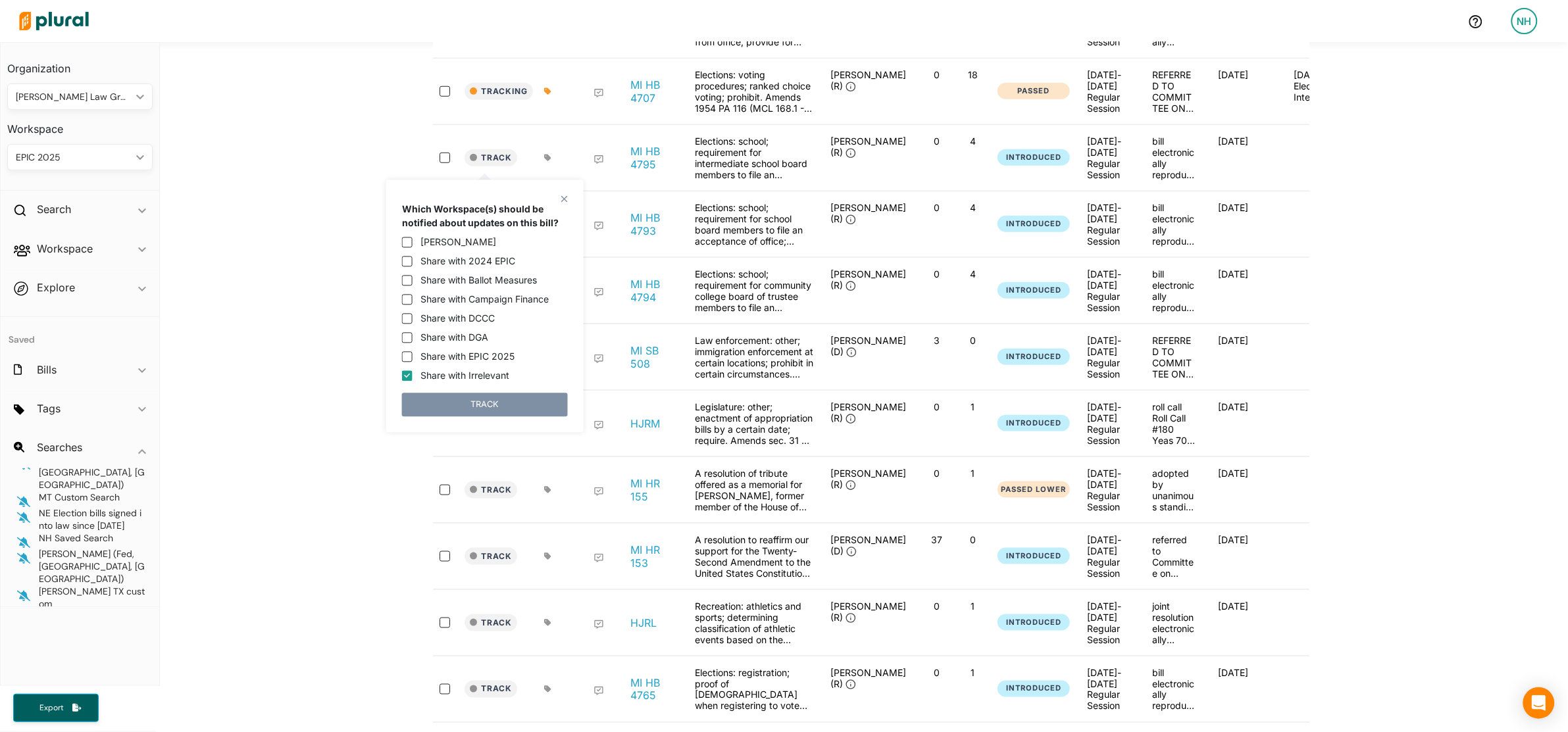
checkbox input "true"
click at [504, 402] on button "TRACK" at bounding box center [485, 405] width 166 height 24
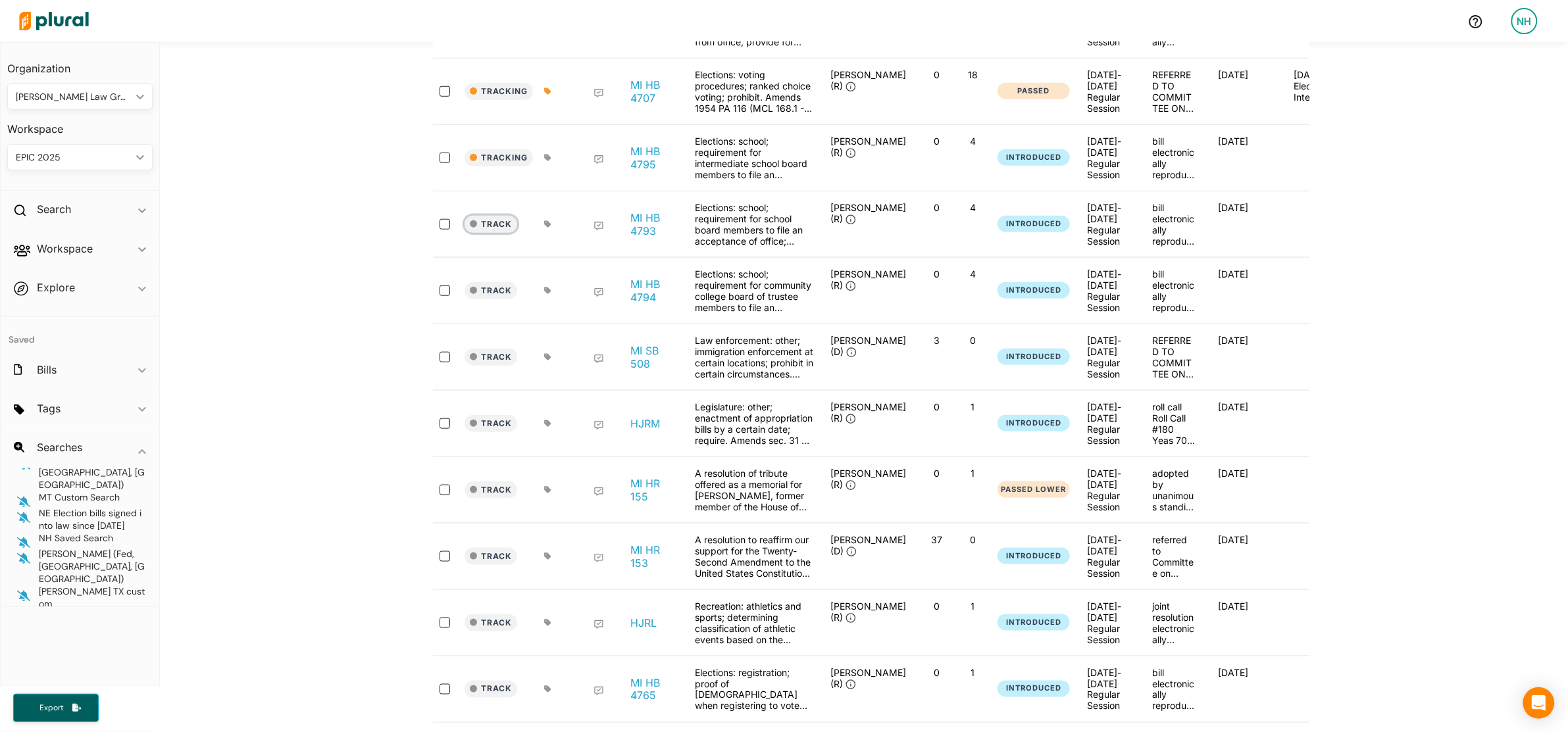
click at [493, 233] on button "Track" at bounding box center [490, 224] width 53 height 17
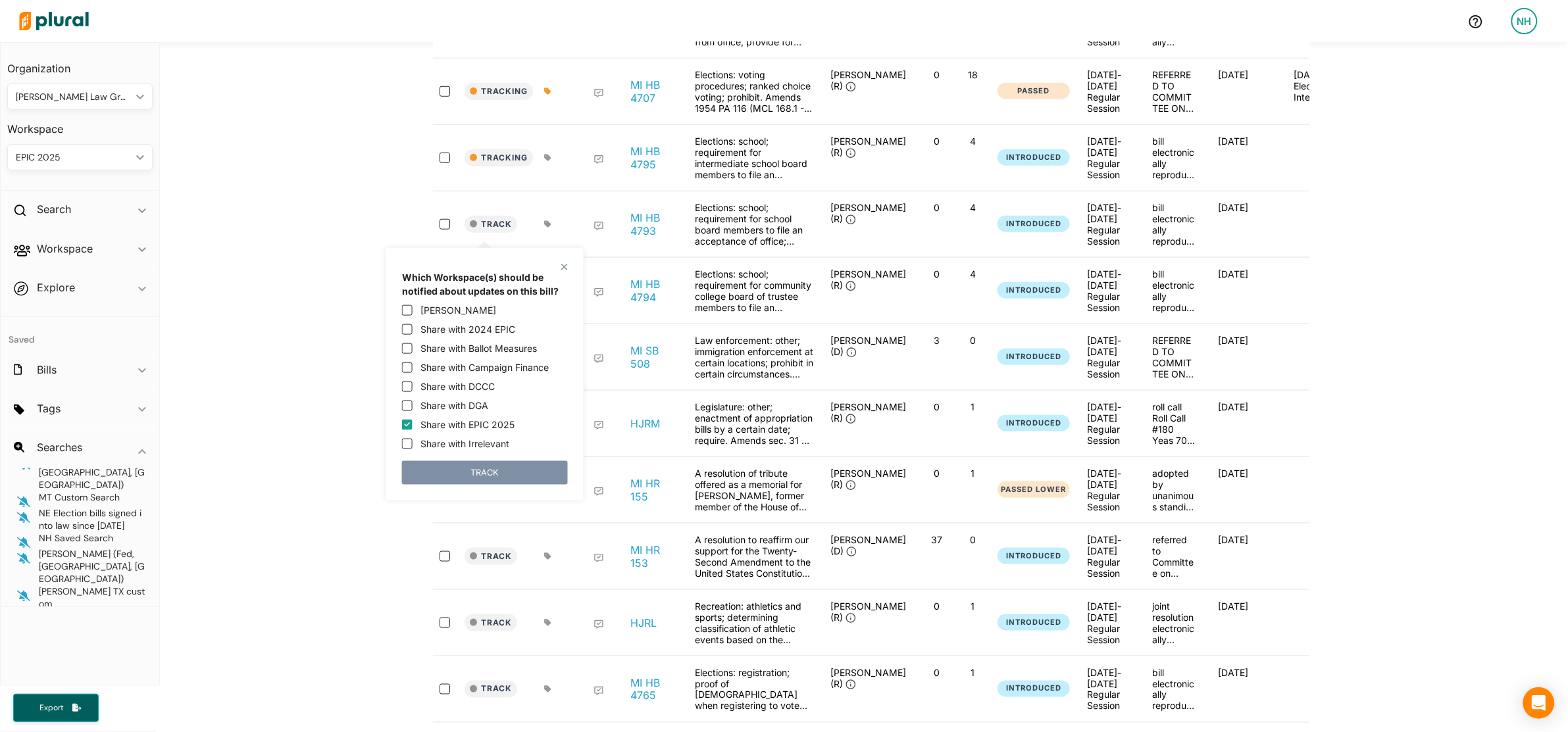
click at [491, 425] on label "Share with EPIC 2025" at bounding box center [468, 424] width 94 height 13
click at [413, 425] on input "Share with EPIC 2025" at bounding box center [407, 424] width 11 height 11
checkbox input "false"
click at [501, 448] on label "Share with Irrelevant" at bounding box center [465, 443] width 89 height 13
click at [413, 448] on input "Share with Irrelevant" at bounding box center [407, 443] width 11 height 11
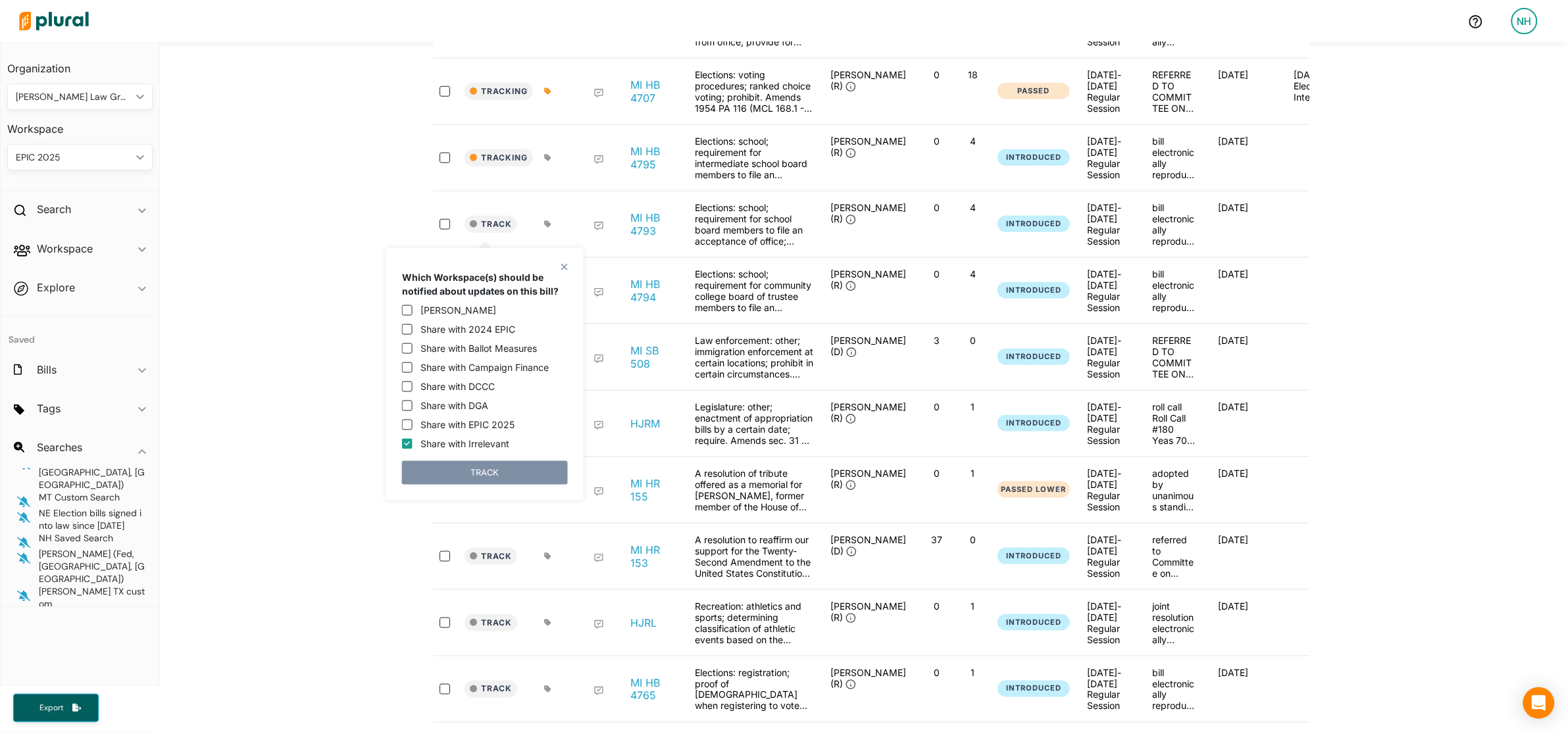
checkbox input "true"
click at [506, 472] on button "TRACK" at bounding box center [485, 473] width 166 height 24
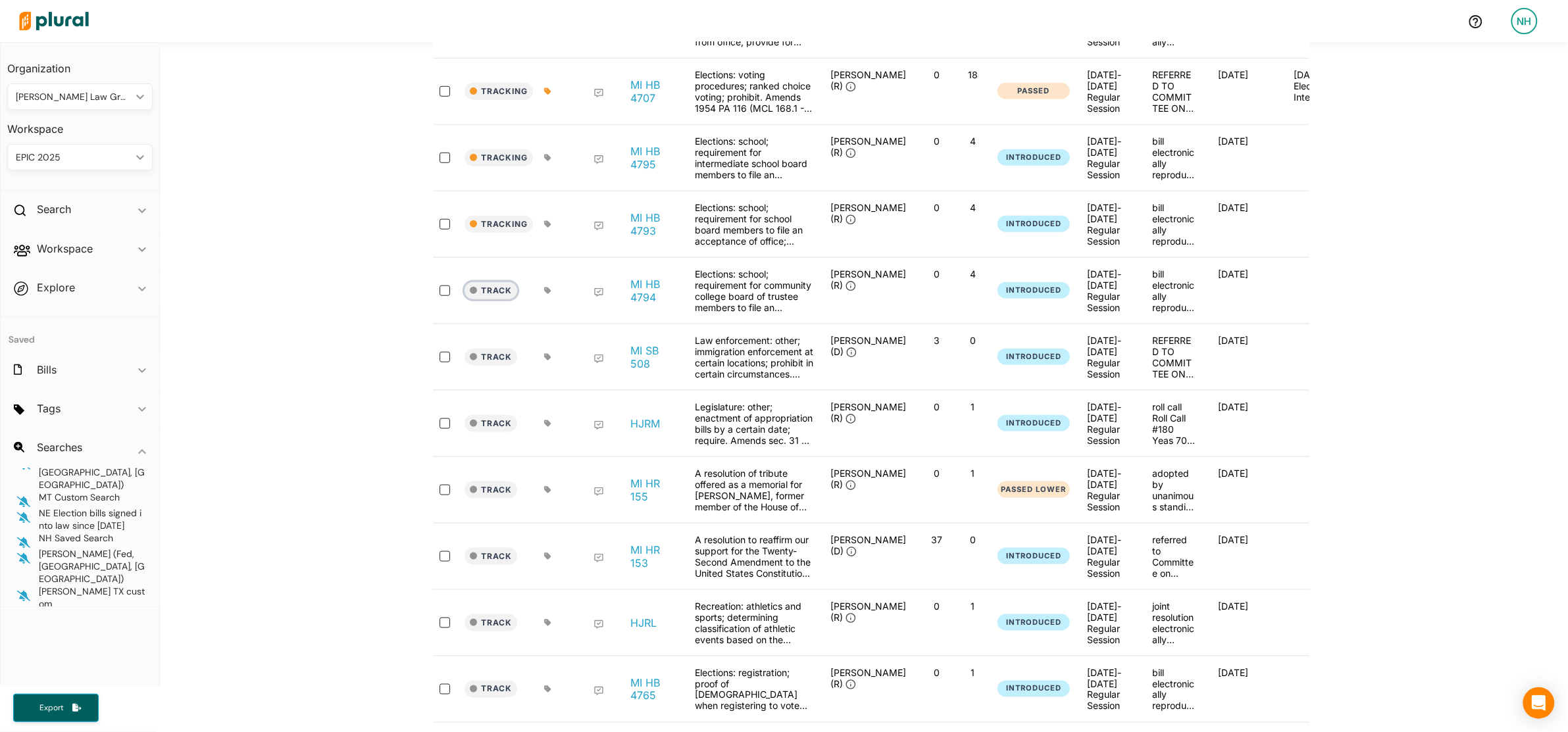
click at [497, 300] on button "Track" at bounding box center [490, 291] width 53 height 17
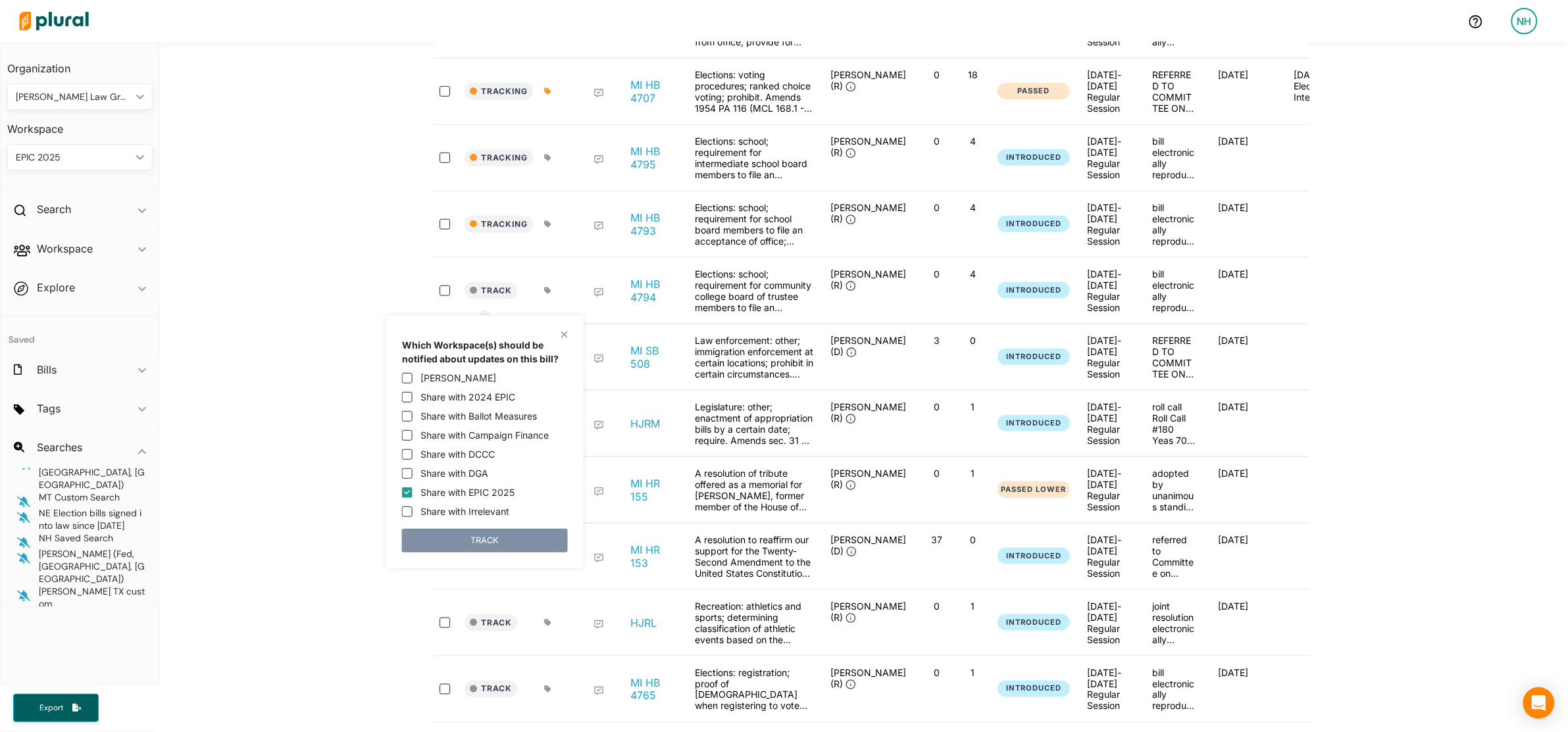
click at [441, 493] on label "Share with EPIC 2025" at bounding box center [468, 492] width 94 height 13
click at [413, 493] on input "Share with EPIC 2025" at bounding box center [407, 493] width 11 height 11
checkbox input "false"
click at [458, 518] on label "Share with Irrelevant" at bounding box center [465, 511] width 89 height 13
click at [413, 517] on input "Share with Irrelevant" at bounding box center [407, 512] width 11 height 11
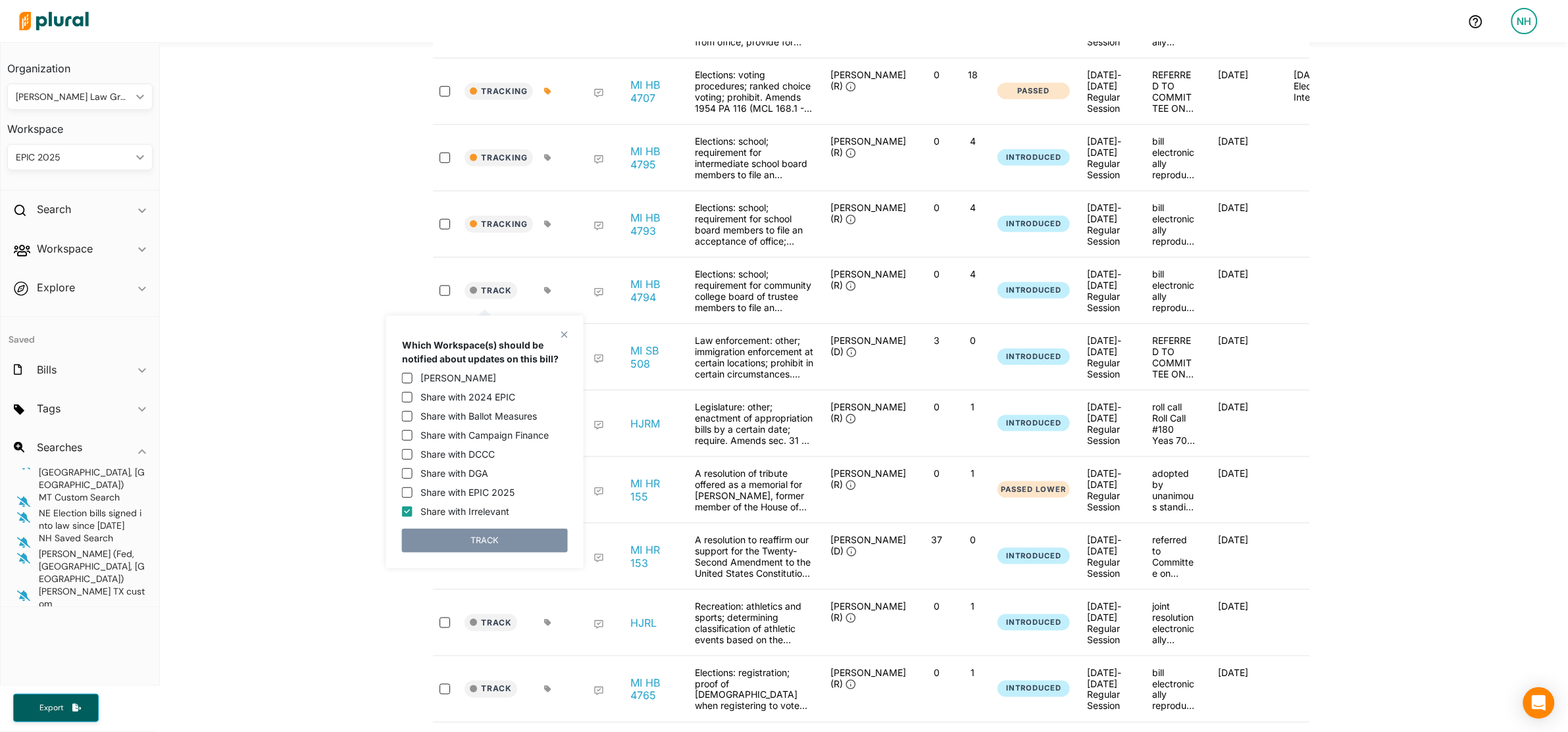
checkbox input "true"
click at [462, 539] on button "TRACK" at bounding box center [485, 540] width 166 height 24
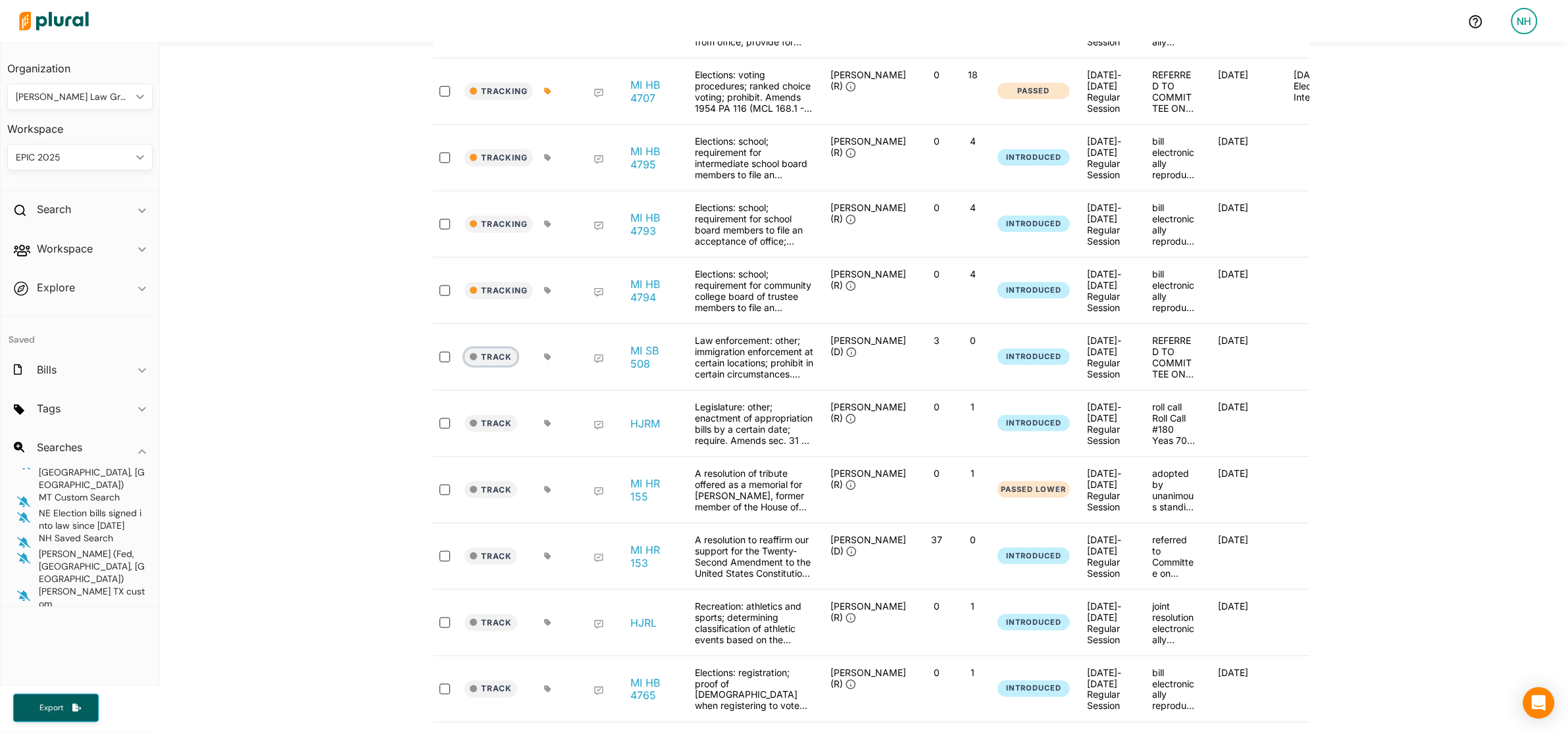
click at [504, 366] on button "Track" at bounding box center [490, 357] width 53 height 17
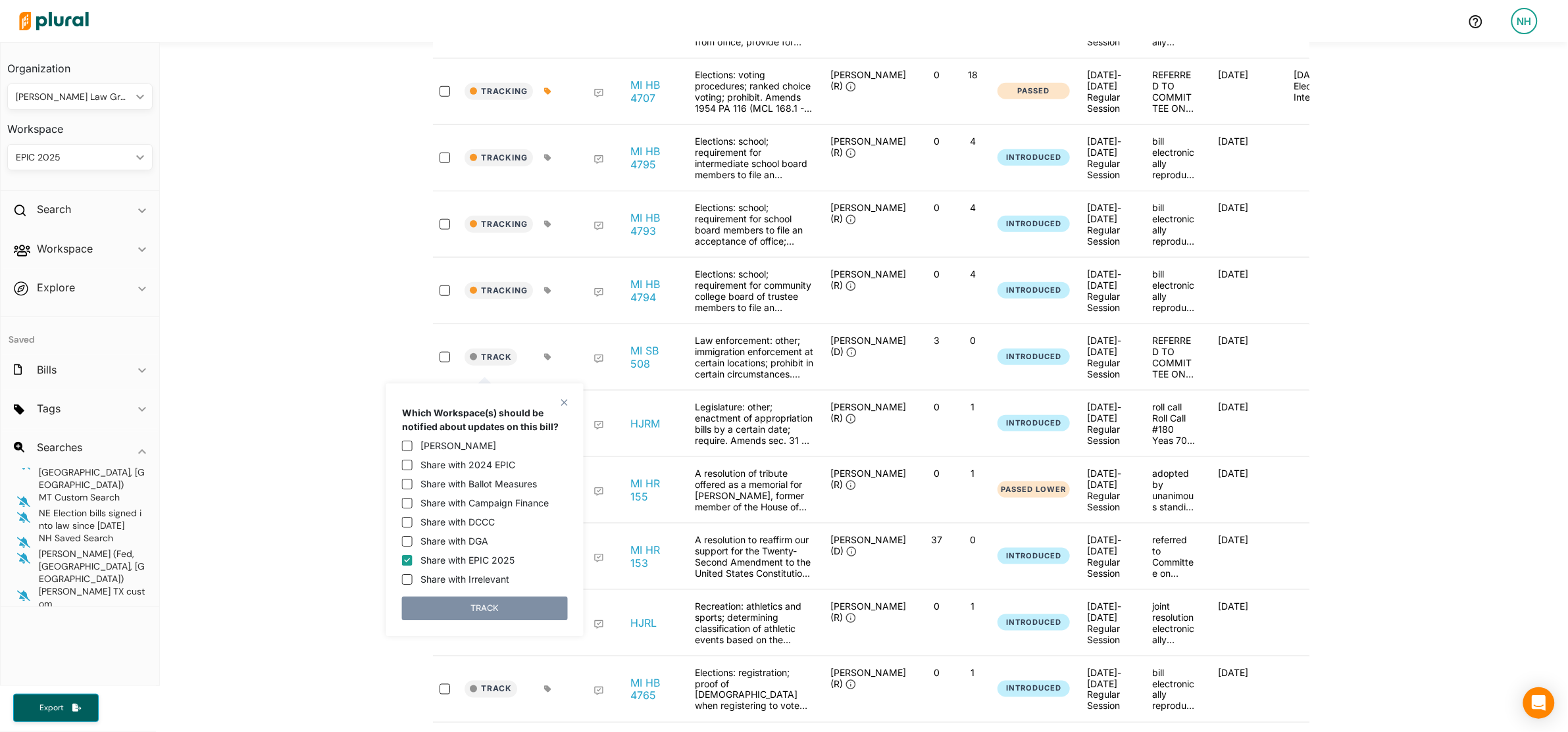
click at [537, 347] on div at bounding box center [553, 358] width 33 height 45
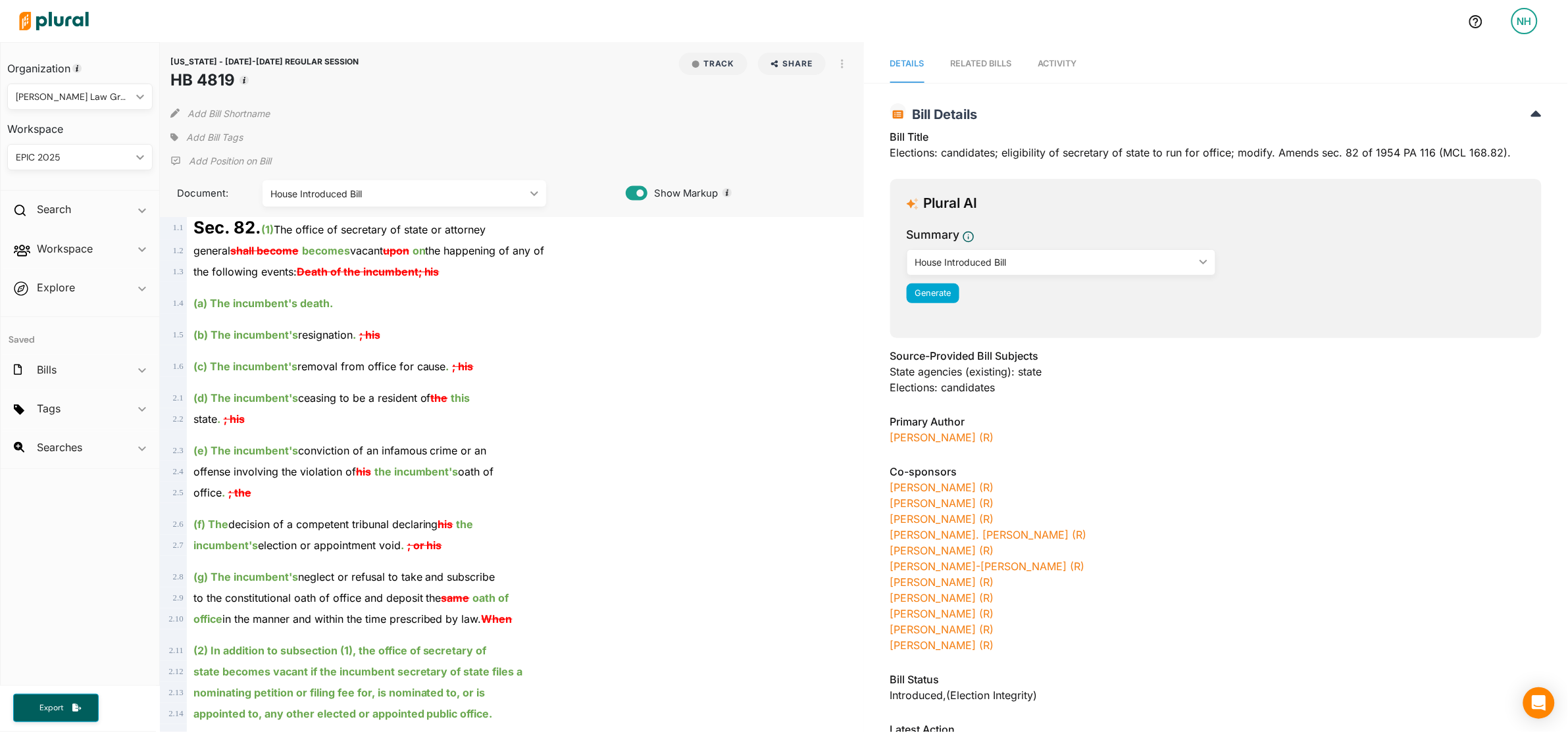
click at [1024, 77] on nav "Details RELATED BILLS Activity" at bounding box center [1216, 62] width 704 height 41
click at [1047, 70] on link "Activity" at bounding box center [1058, 64] width 39 height 37
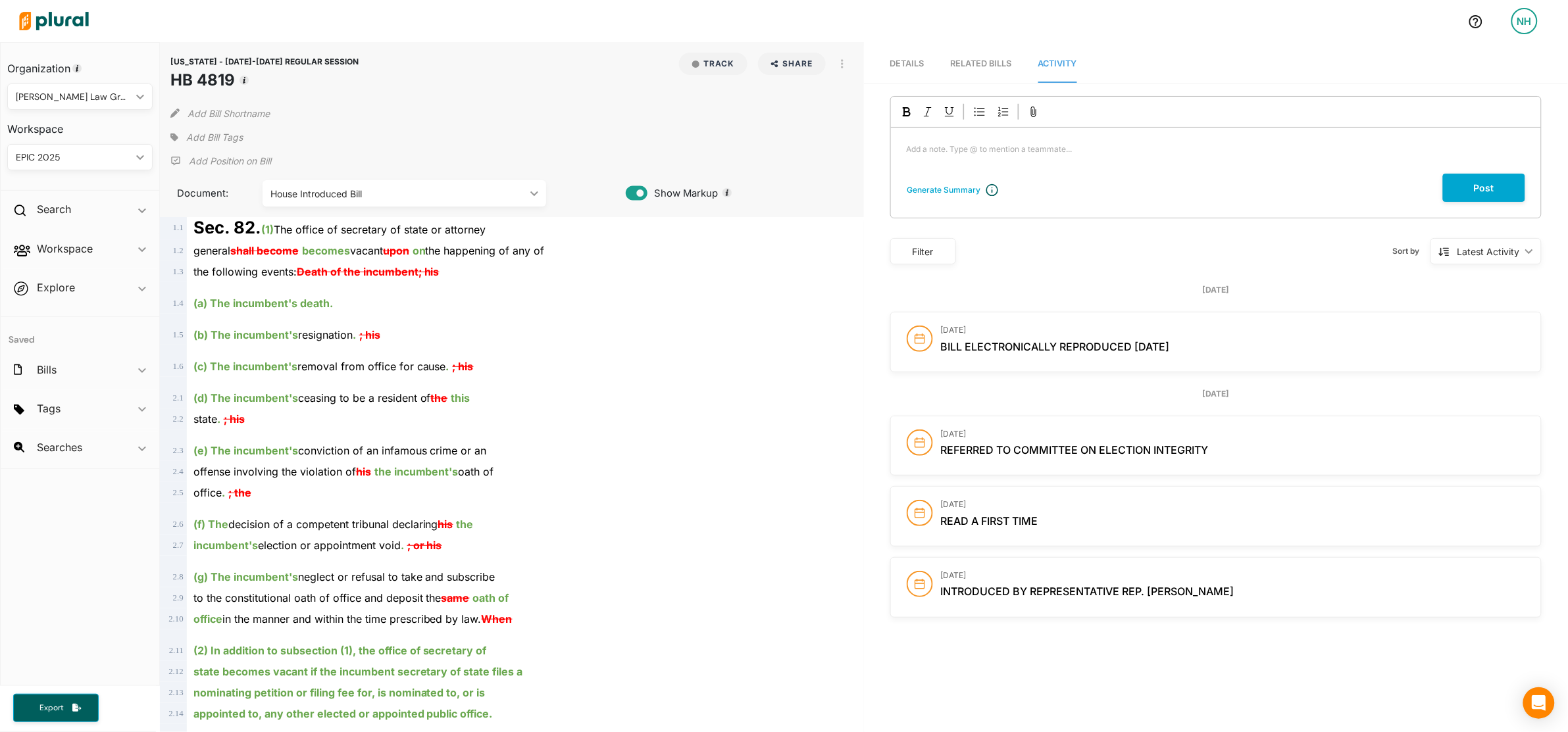
click at [932, 179] on div "Post" at bounding box center [1207, 188] width 634 height 29
click at [948, 190] on div "Generate Summary" at bounding box center [944, 190] width 74 height 12
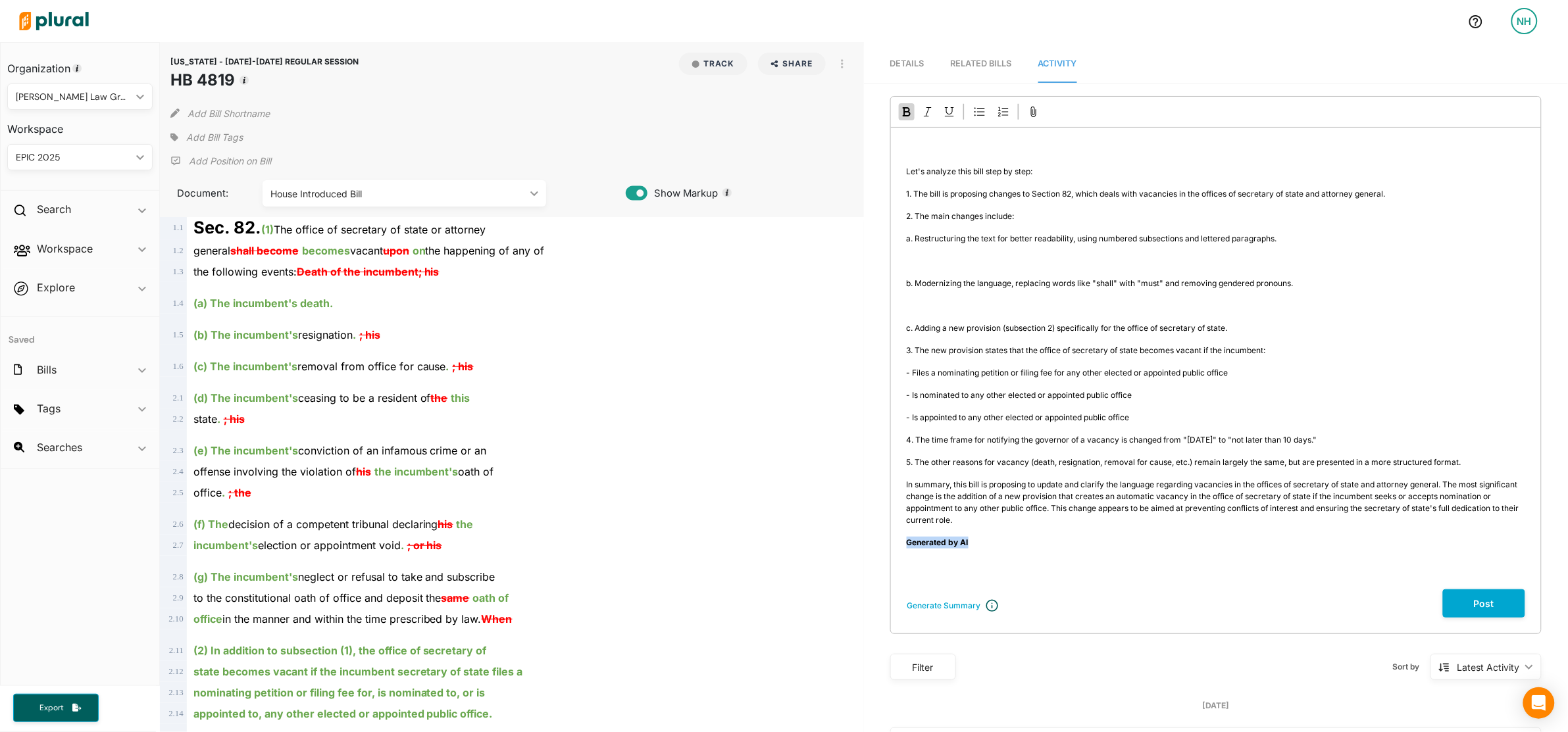
drag, startPoint x: 981, startPoint y: 545, endPoint x: 870, endPoint y: 547, distance: 111.0
click at [870, 547] on div "MICHIGAN - 2025-2026 REGULAR SESSION HB 4819 Generate Summary ﻿ Let's analyze t…" at bounding box center [1216, 564] width 704 height 937
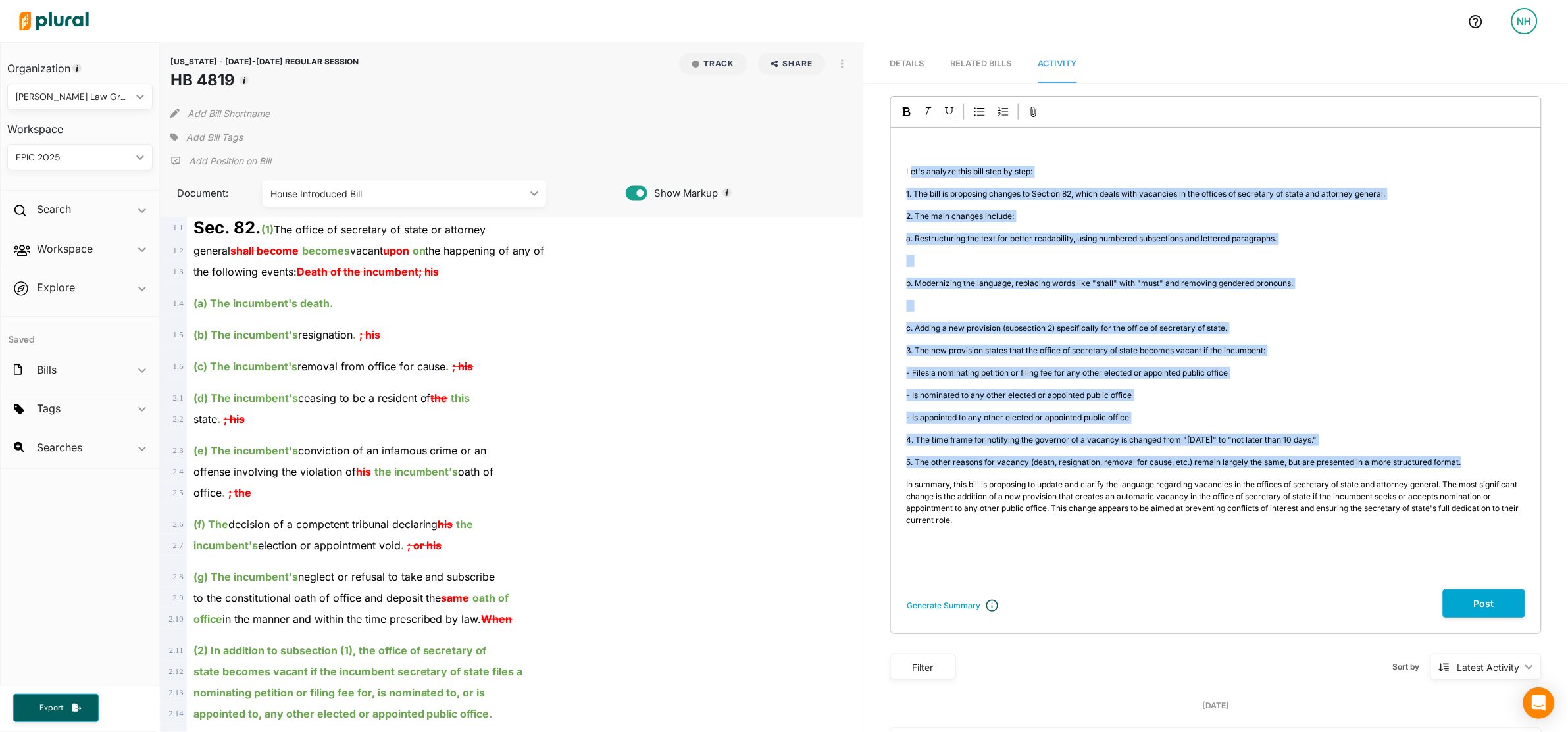
drag, startPoint x: 1490, startPoint y: 465, endPoint x: 905, endPoint y: 156, distance: 661.6
click at [905, 156] on div "﻿ Let's analyze this bill step by step: 1. The bill is proposing changes to Sec…" at bounding box center [1215, 358] width 650 height 462
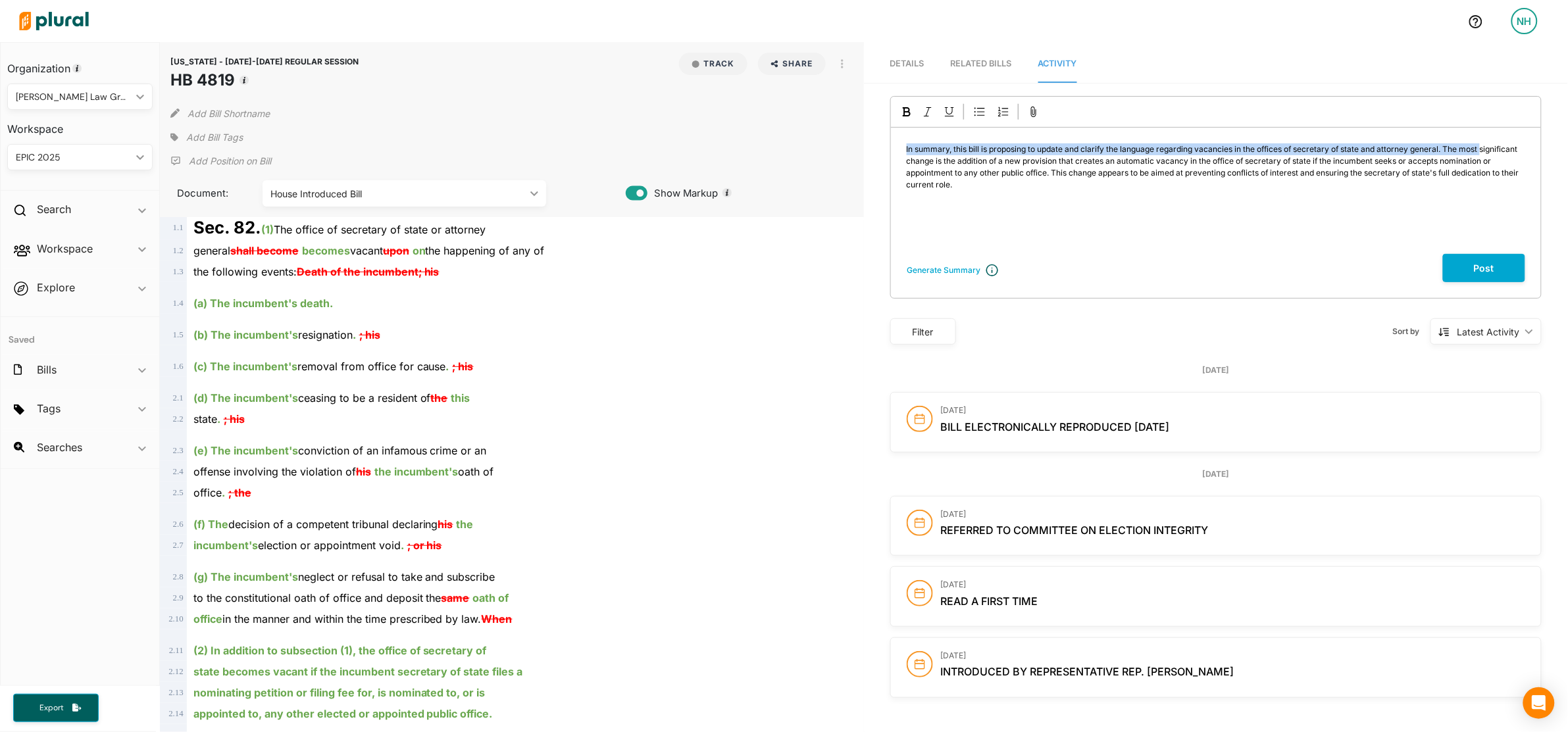
drag, startPoint x: 895, startPoint y: 150, endPoint x: 1490, endPoint y: 152, distance: 595.0
click at [1490, 152] on div "In summary, this bill is proposing to update and clarify the language regarding…" at bounding box center [1215, 191] width 650 height 127
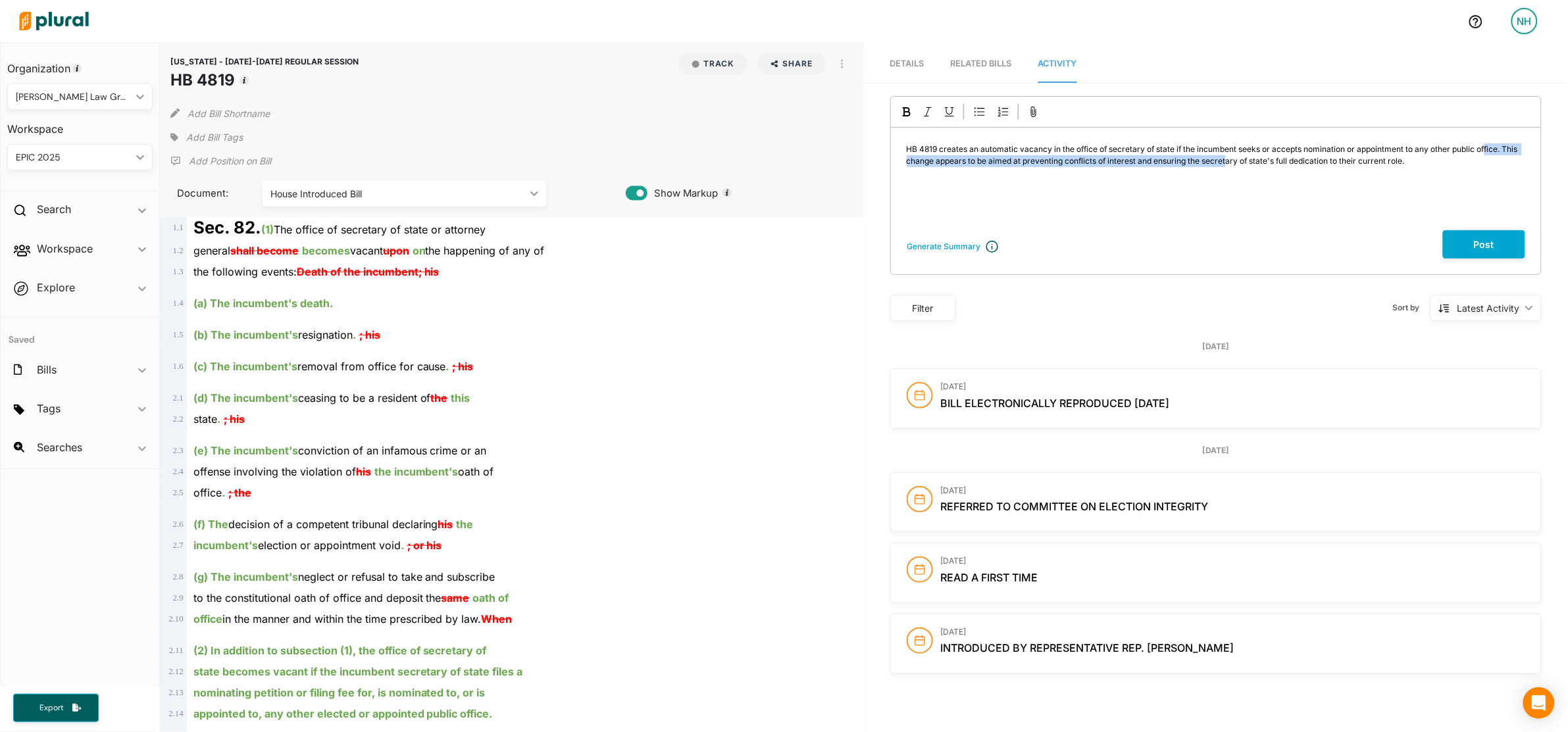
drag, startPoint x: 1483, startPoint y: 153, endPoint x: 1242, endPoint y: 160, distance: 241.1
click at [1242, 160] on p "HB 4819 creates an automatic vacancy in the office of secretary of state if the…" at bounding box center [1216, 155] width 619 height 24
click at [1349, 161] on span "HB 4819 creates an automatic vacancy in the office of secretary of state if the…" at bounding box center [1213, 155] width 613 height 21
drag, startPoint x: 1445, startPoint y: 167, endPoint x: 895, endPoint y: 165, distance: 550.0
click at [895, 165] on div "HB 4819 creates an automatic vacancy in the office of secretary of state if the…" at bounding box center [1215, 178] width 650 height 103
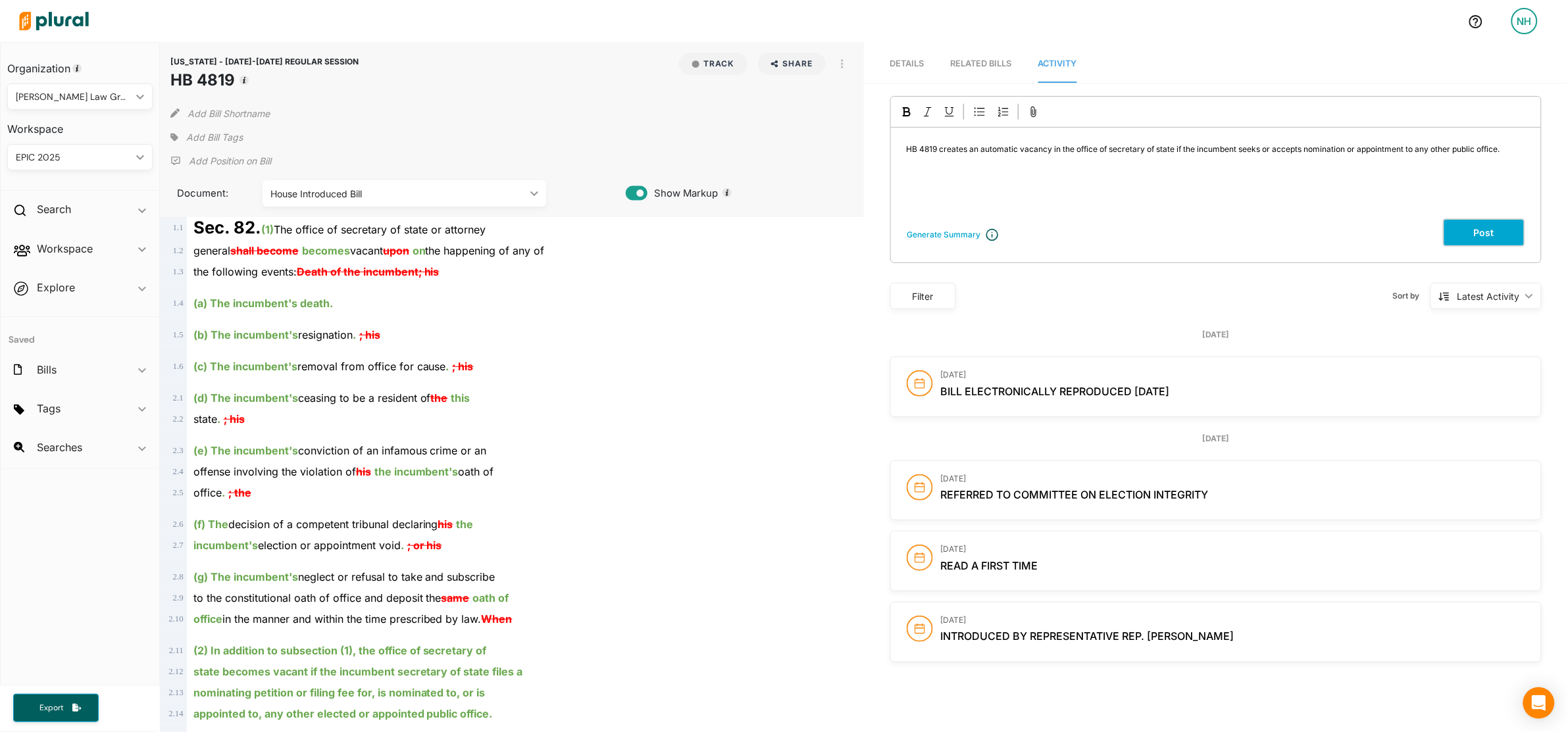
click at [1493, 229] on button "Post" at bounding box center [1483, 233] width 82 height 29
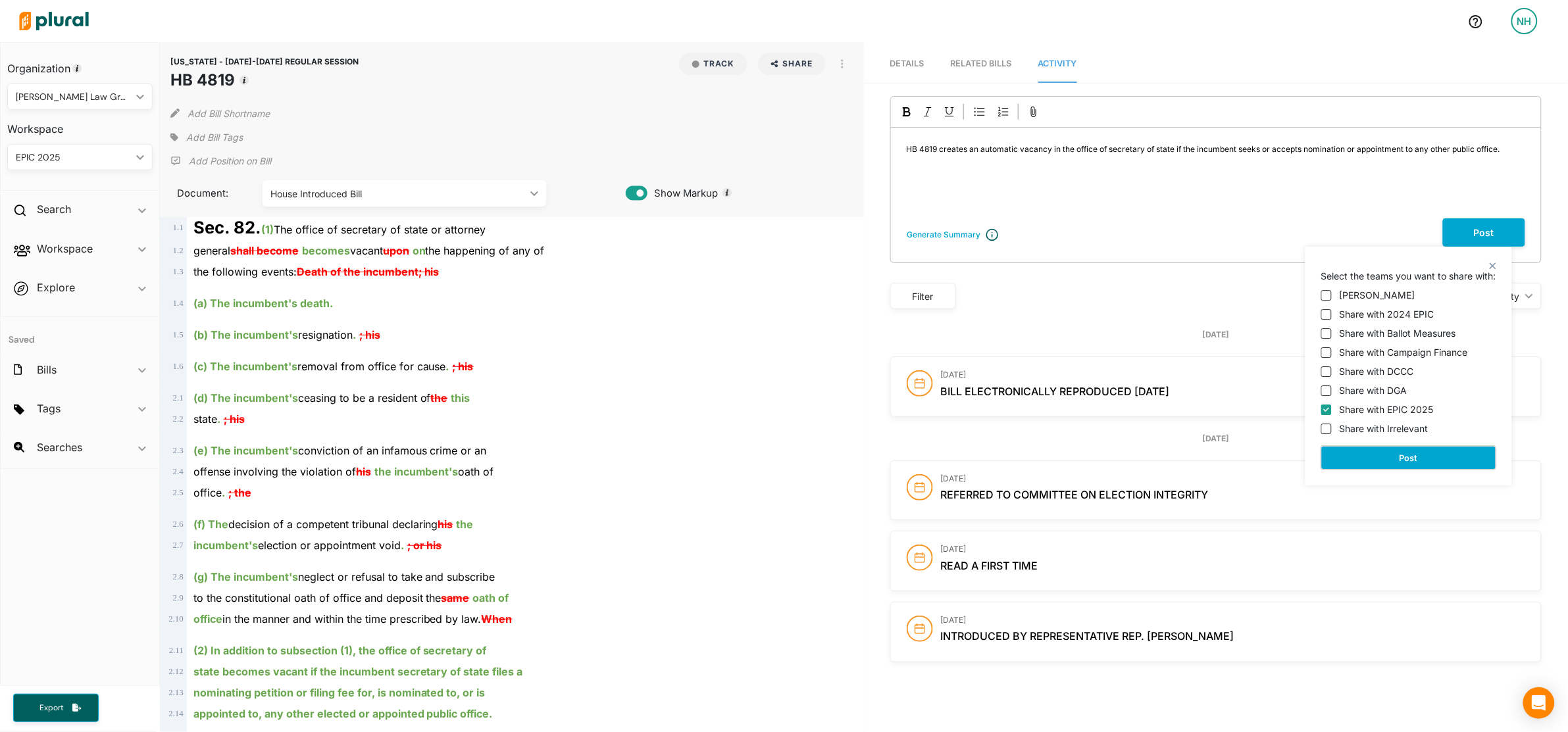
click at [1440, 456] on button "Post" at bounding box center [1408, 457] width 175 height 24
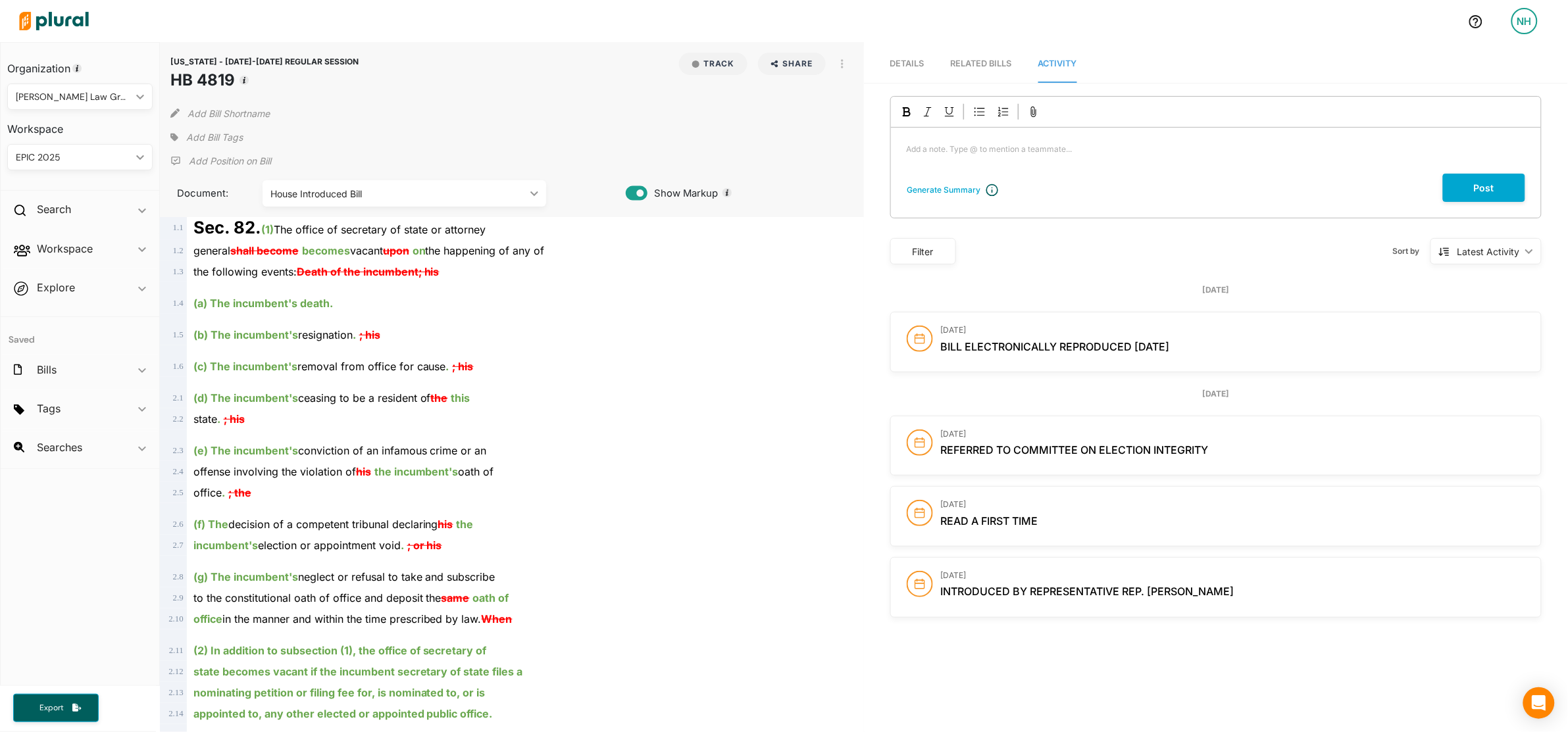
click at [902, 64] on span "Details" at bounding box center [907, 63] width 34 height 10
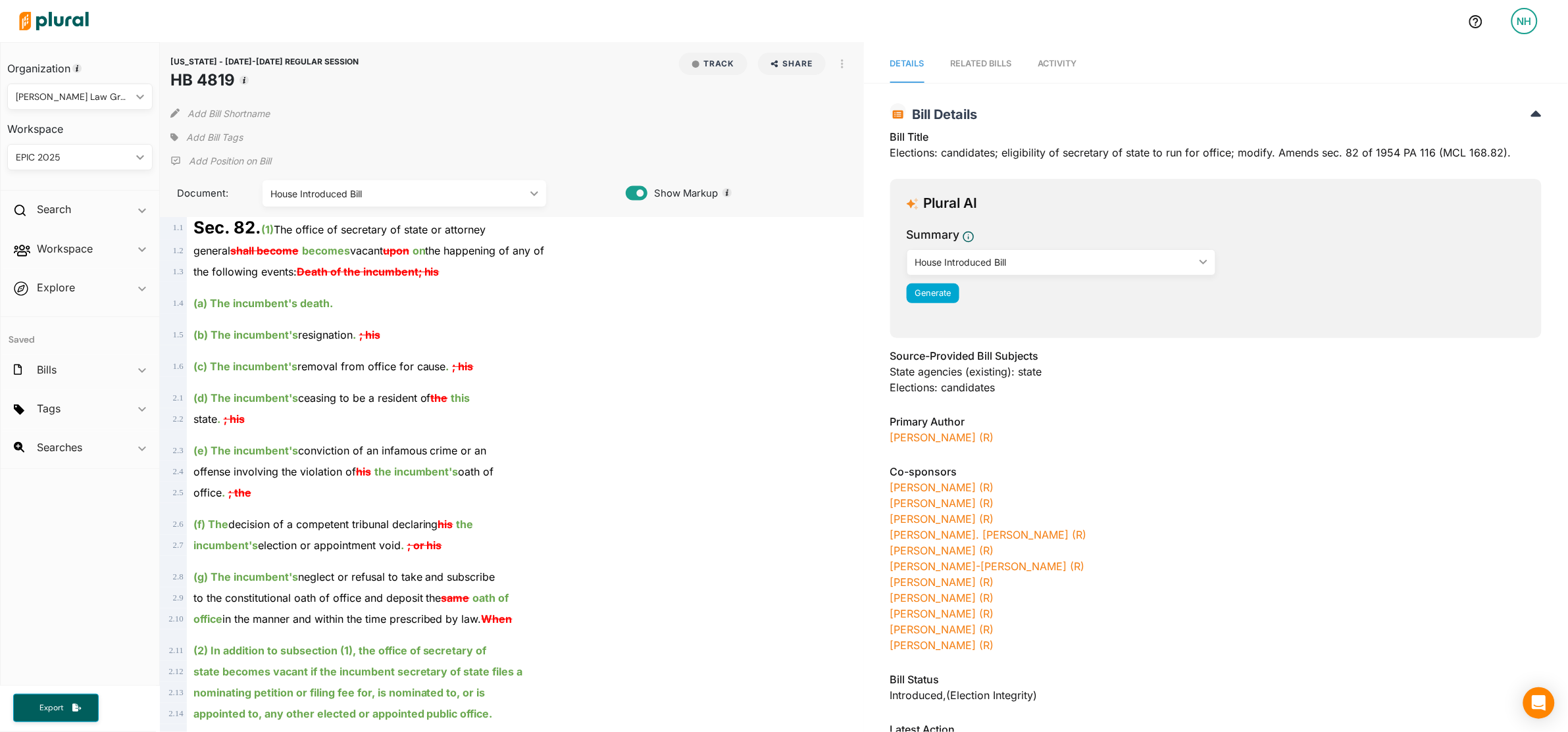
click at [1038, 63] on span "Activity" at bounding box center [1058, 63] width 39 height 10
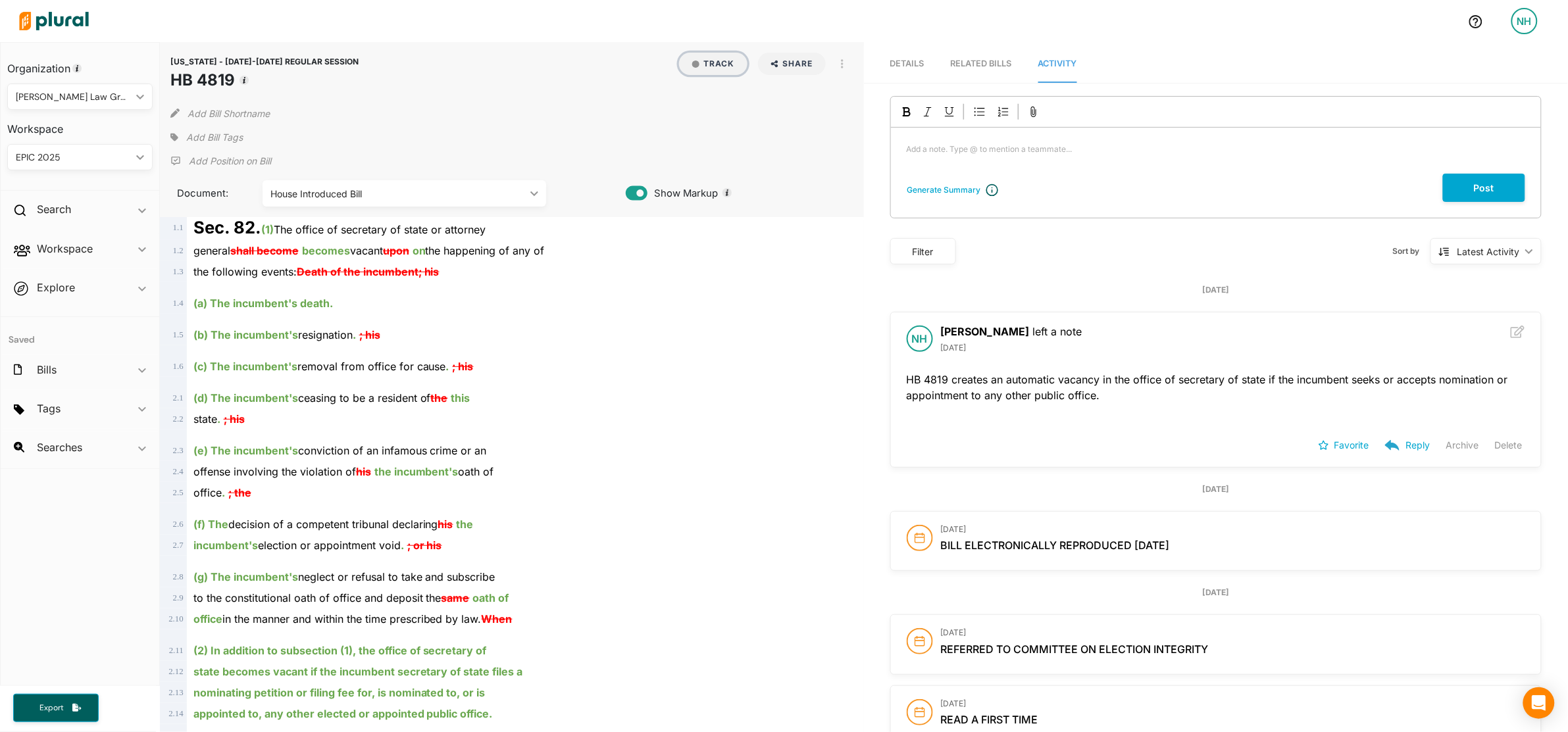
click at [711, 67] on button "Track" at bounding box center [713, 63] width 69 height 22
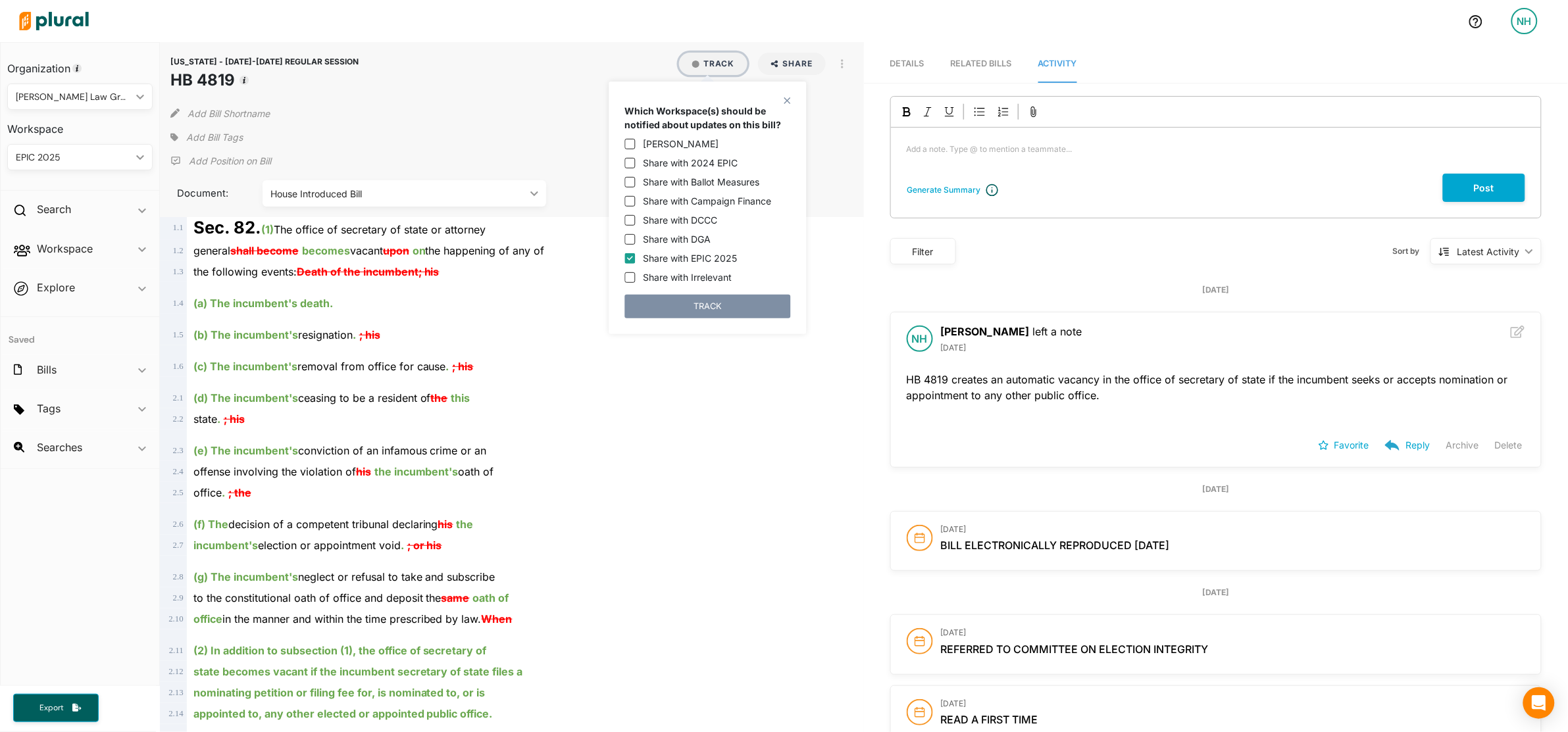
click at [697, 70] on button "Track" at bounding box center [713, 63] width 69 height 22
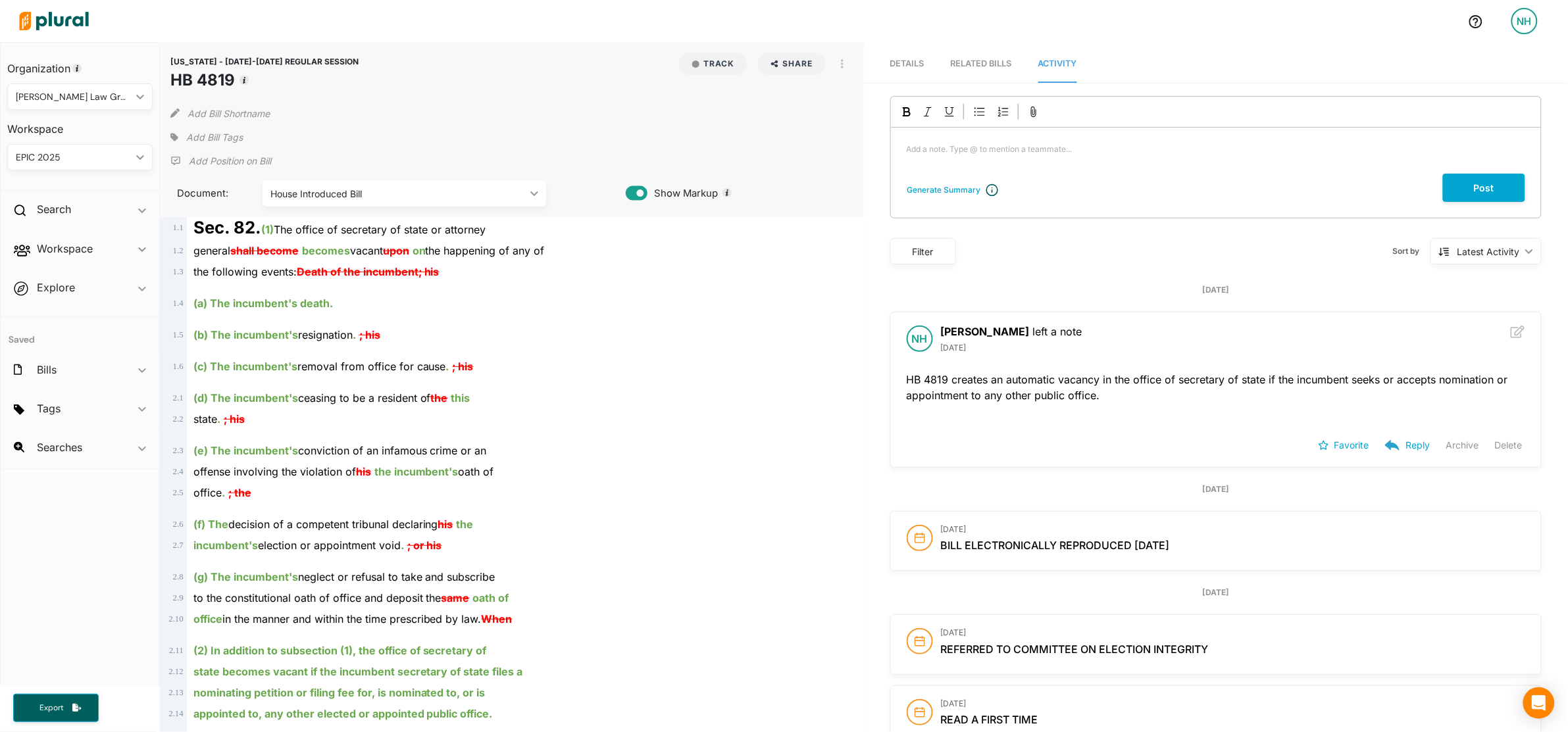
click at [222, 129] on div "Add Bill Tags" at bounding box center [206, 137] width 72 height 20
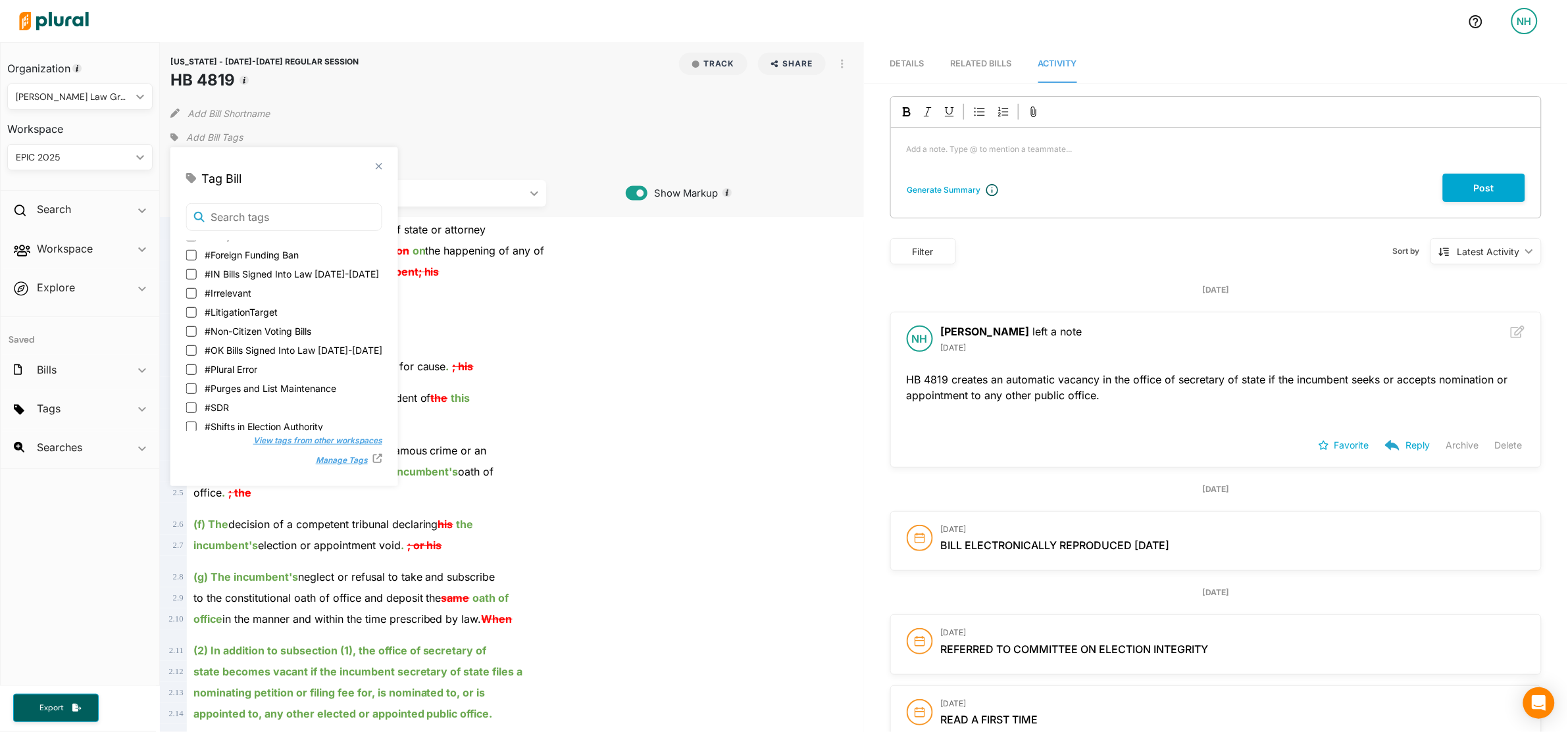
scroll to position [228, 0]
click at [219, 339] on span "#Tier3" at bounding box center [219, 343] width 29 height 13
click at [197, 339] on input "#Tier3" at bounding box center [192, 343] width 11 height 11
checkbox input "true"
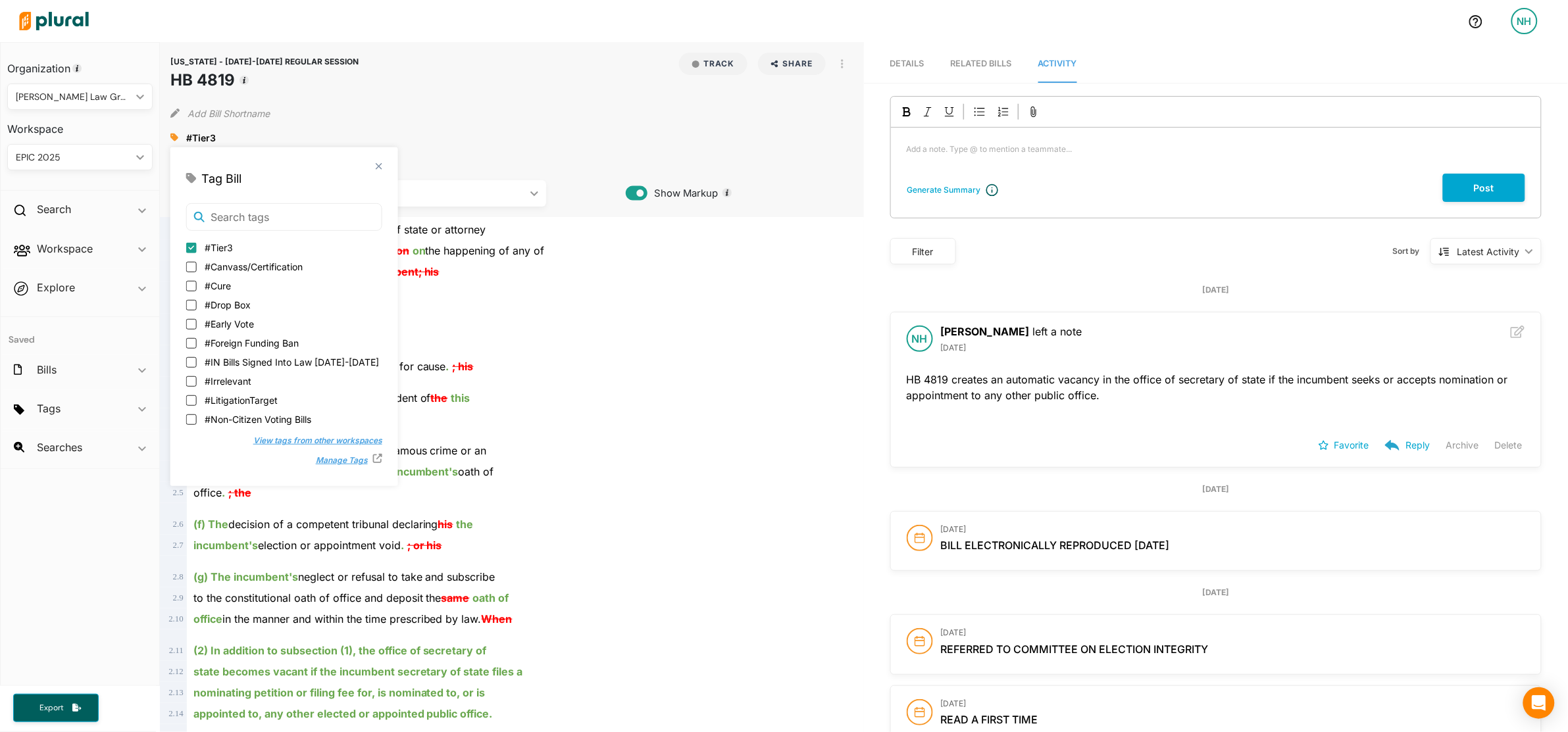
click at [375, 168] on polygon at bounding box center [378, 166] width 12 height 12
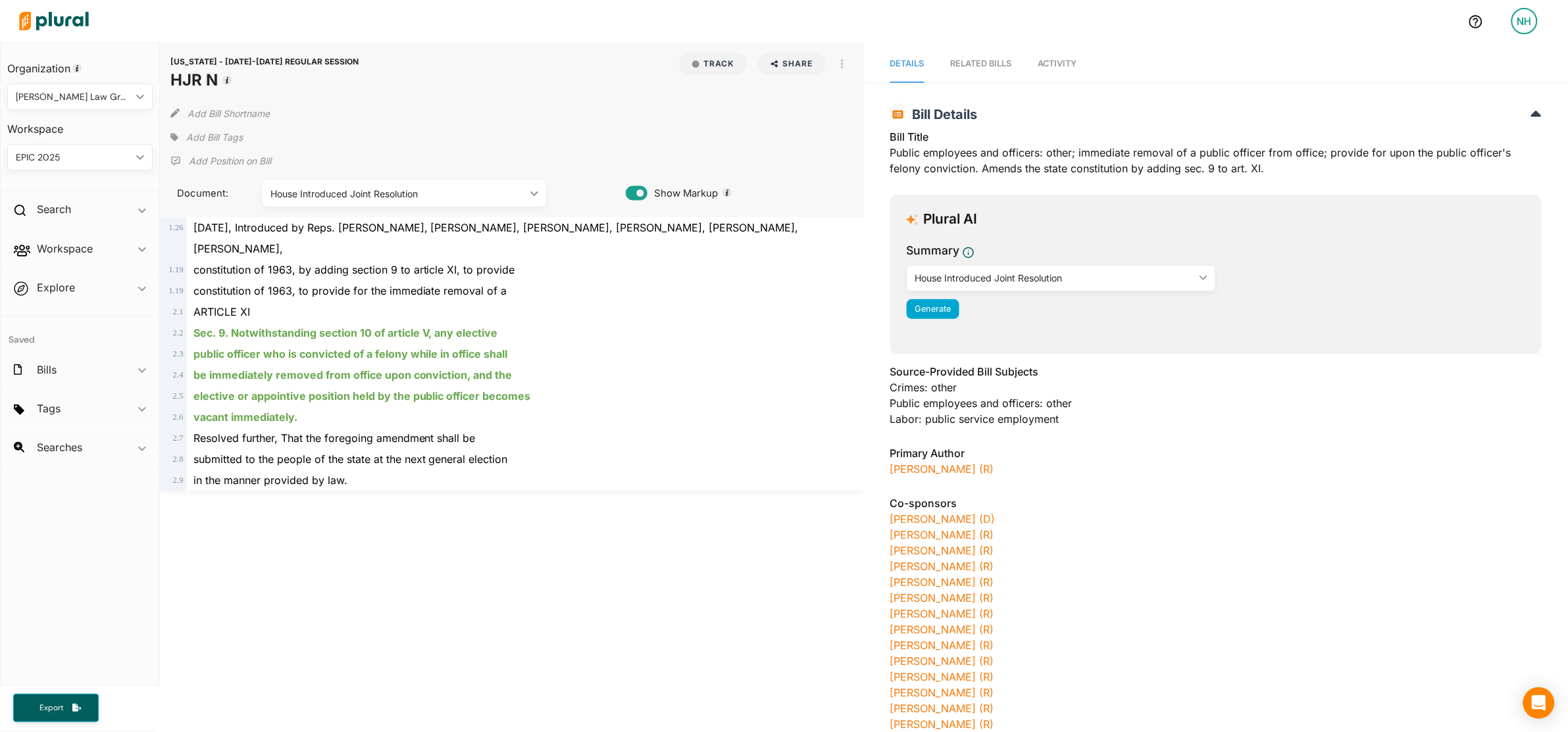
click at [221, 140] on span "Add Bill Tags" at bounding box center [214, 137] width 56 height 13
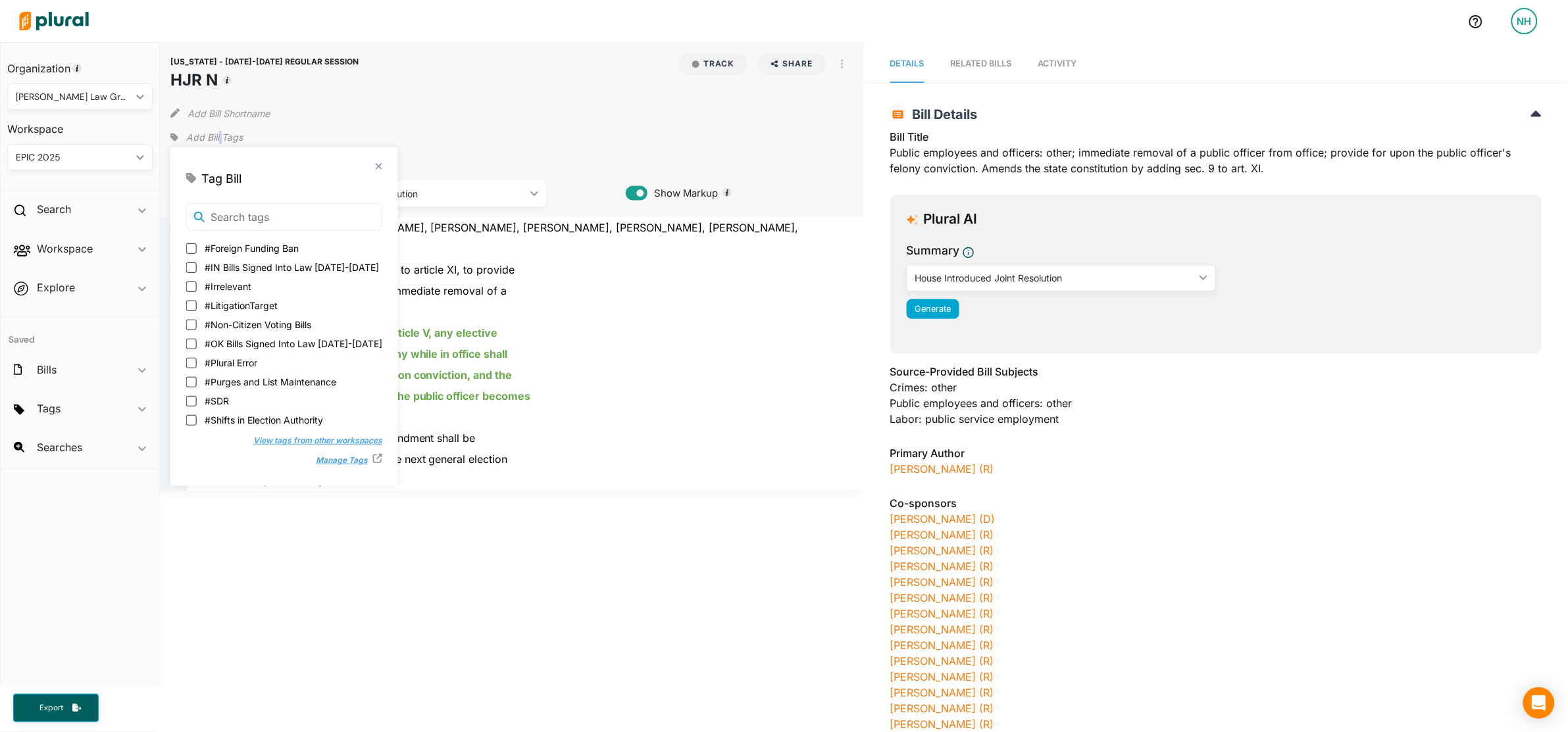
scroll to position [228, 0]
click at [212, 349] on span "#Tier3" at bounding box center [219, 343] width 29 height 13
click at [197, 349] on input "#Tier3" at bounding box center [192, 343] width 11 height 11
checkbox input "true"
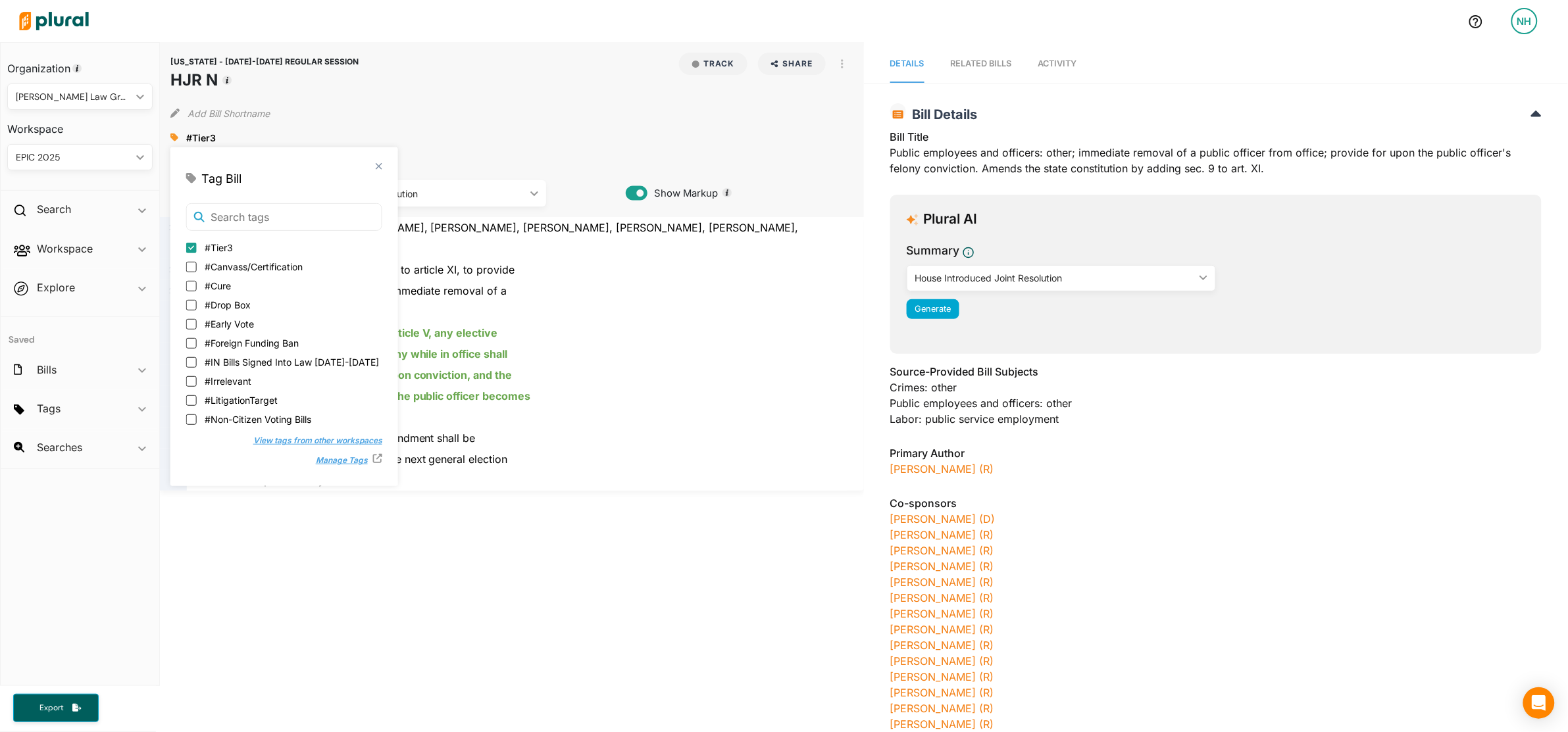
click at [457, 126] on div "MICHIGAN - 2025-2026 REGULAR SESSION HJR N Track Share Email LinkedIn X Faceboo…" at bounding box center [512, 129] width 704 height 175
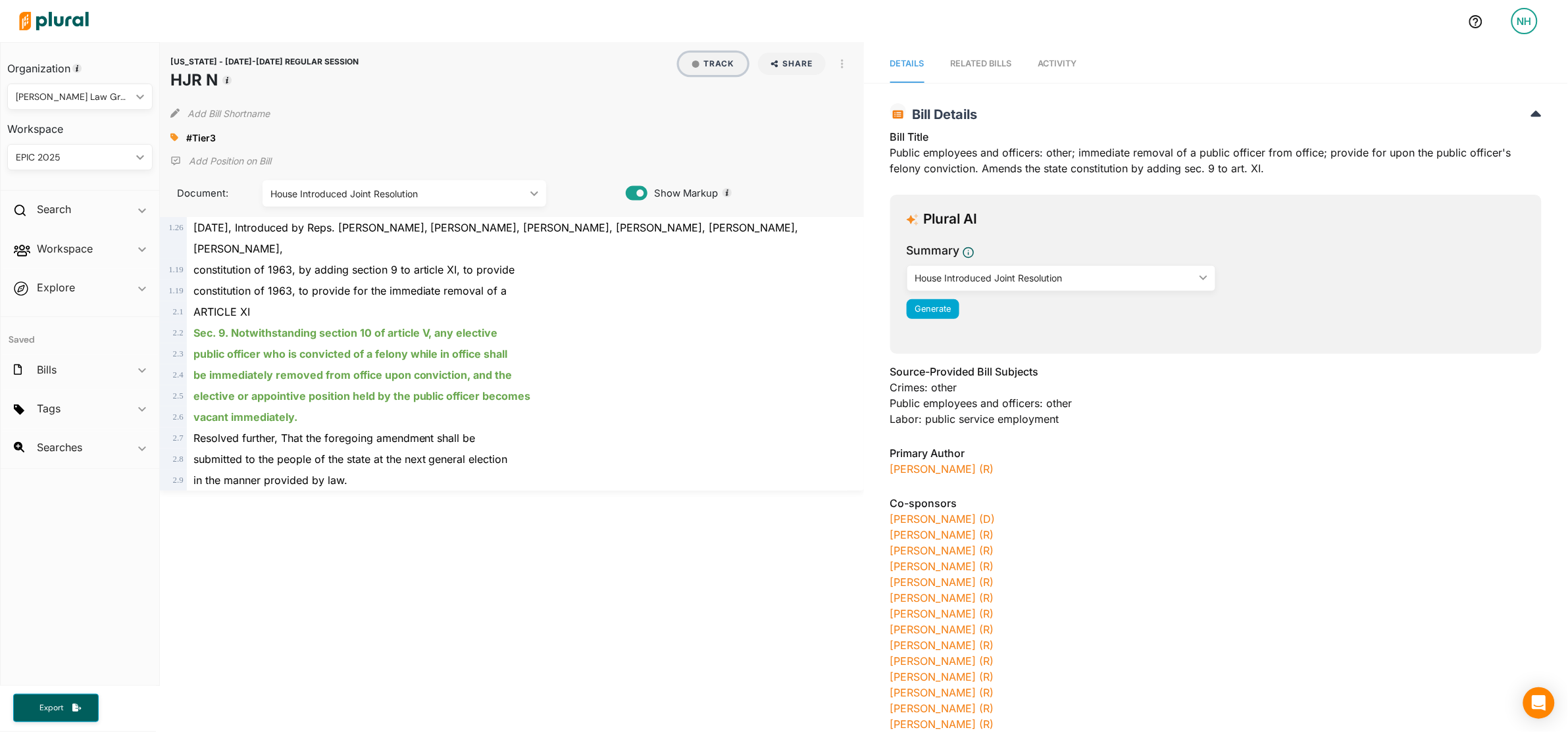
click at [701, 62] on button "Track" at bounding box center [713, 63] width 69 height 22
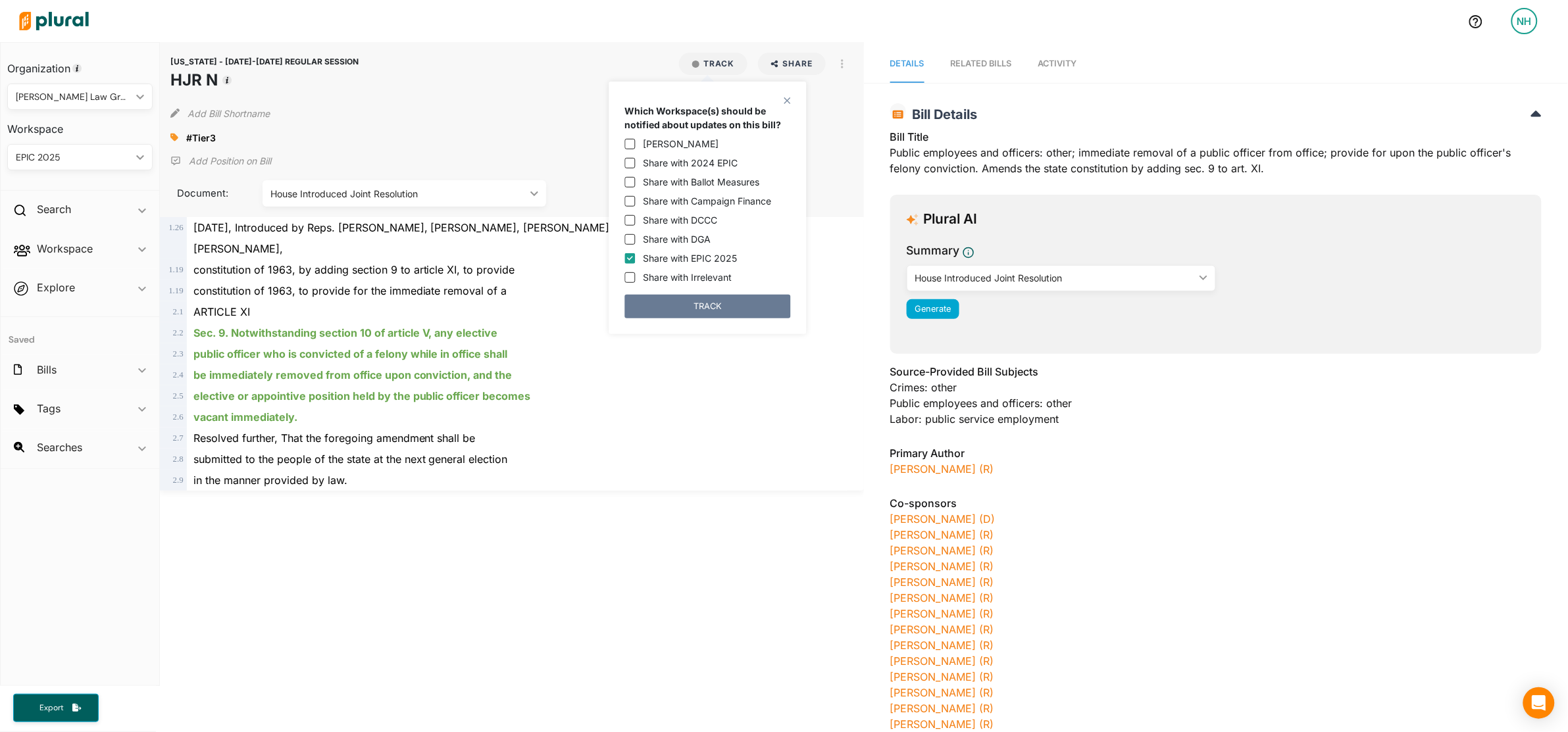
click at [689, 298] on button "TRACK" at bounding box center [708, 307] width 166 height 24
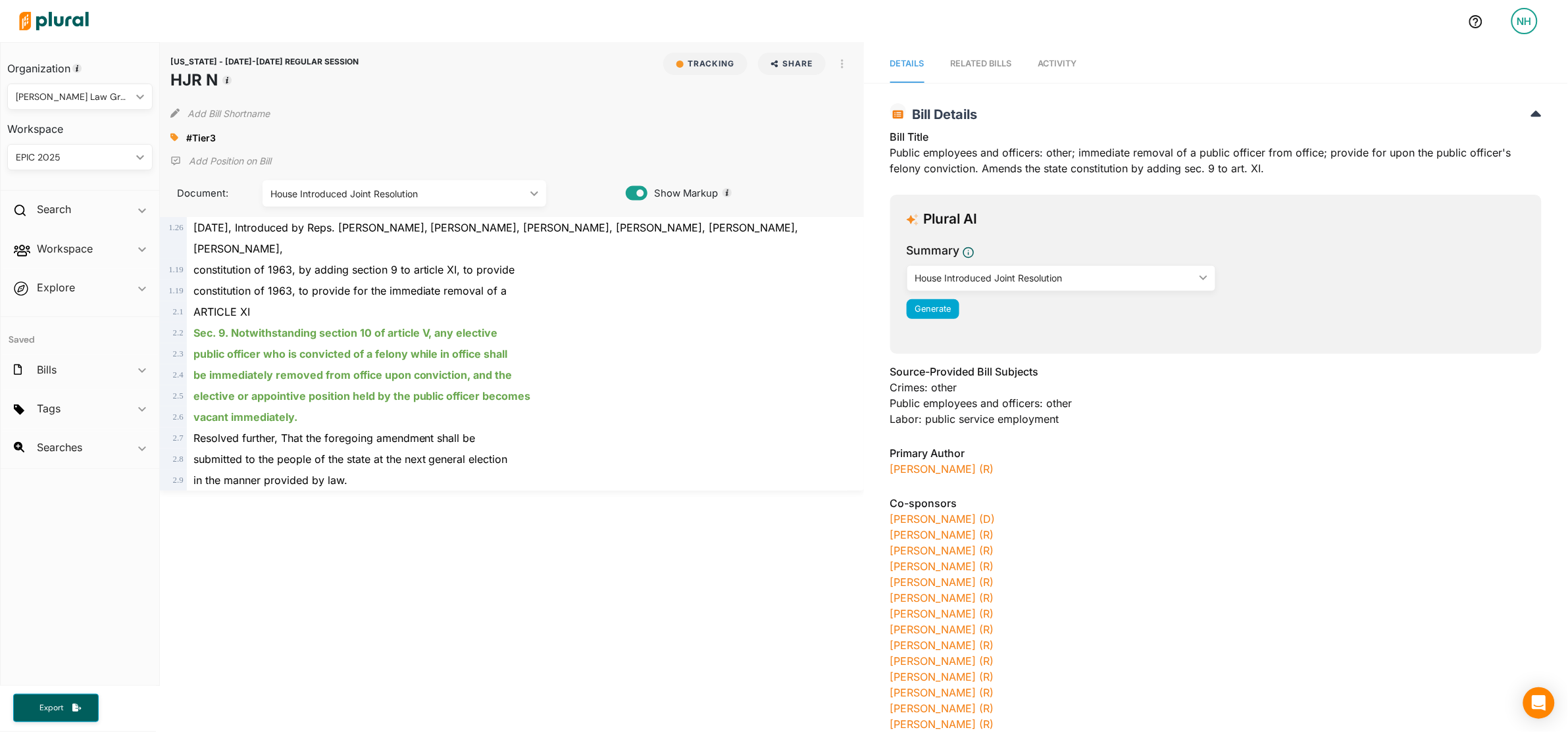
click at [1044, 59] on span "Activity" at bounding box center [1058, 63] width 39 height 10
